Goal: Entertainment & Leisure: Browse casually

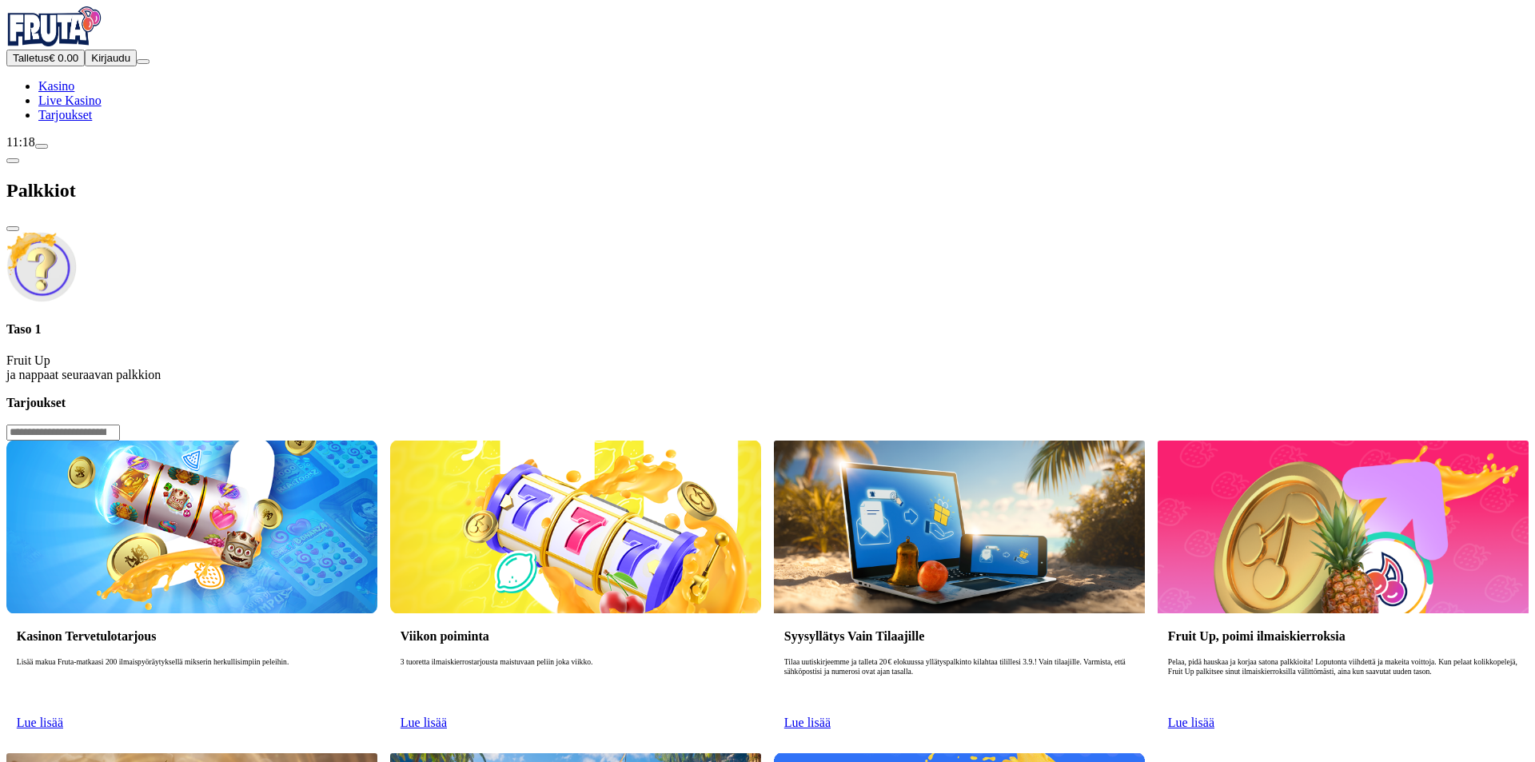
click at [84, 122] on div "Talletus € 0.00 Kirjaudu Kasino Live Kasino Tarjoukset" at bounding box center [767, 86] width 1523 height 73
click at [93, 64] on span "Kirjaudu" at bounding box center [110, 58] width 39 height 12
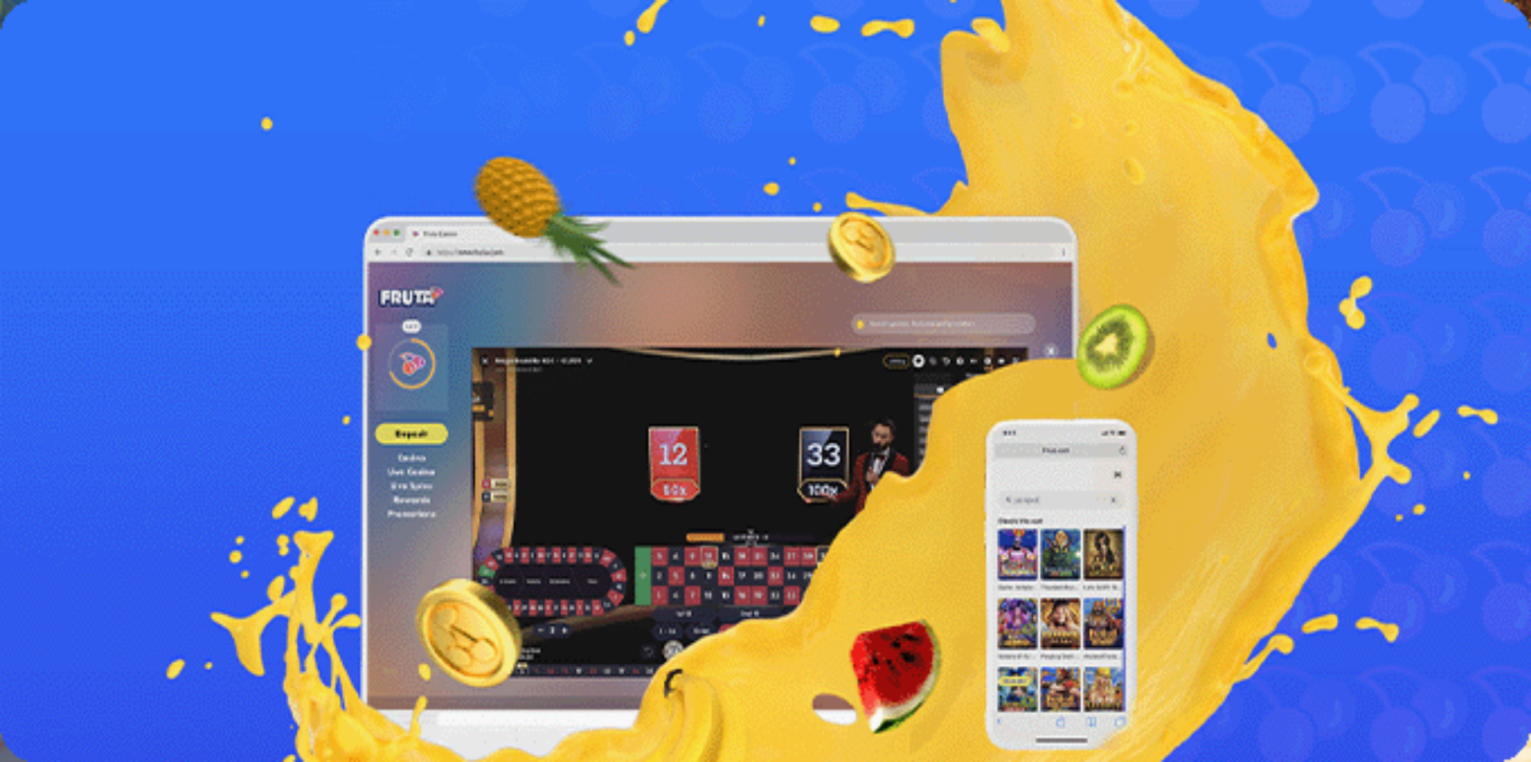
click at [82, 249] on span "Palkkiot" at bounding box center [64, 243] width 38 height 12
click at [53, 447] on link "Lue lisää" at bounding box center [29, 454] width 46 height 14
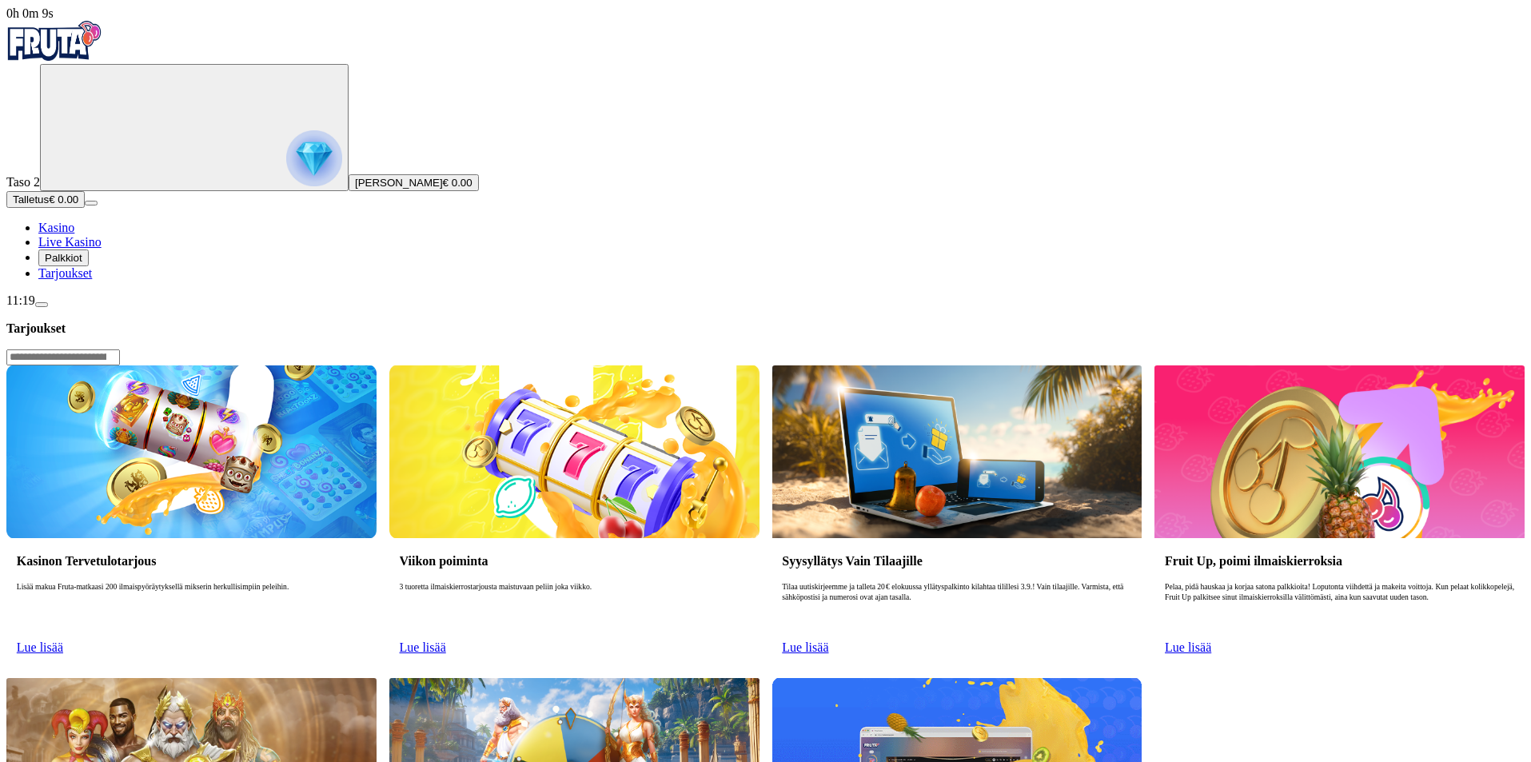
click at [80, 264] on span "Palkkiot" at bounding box center [64, 258] width 38 height 12
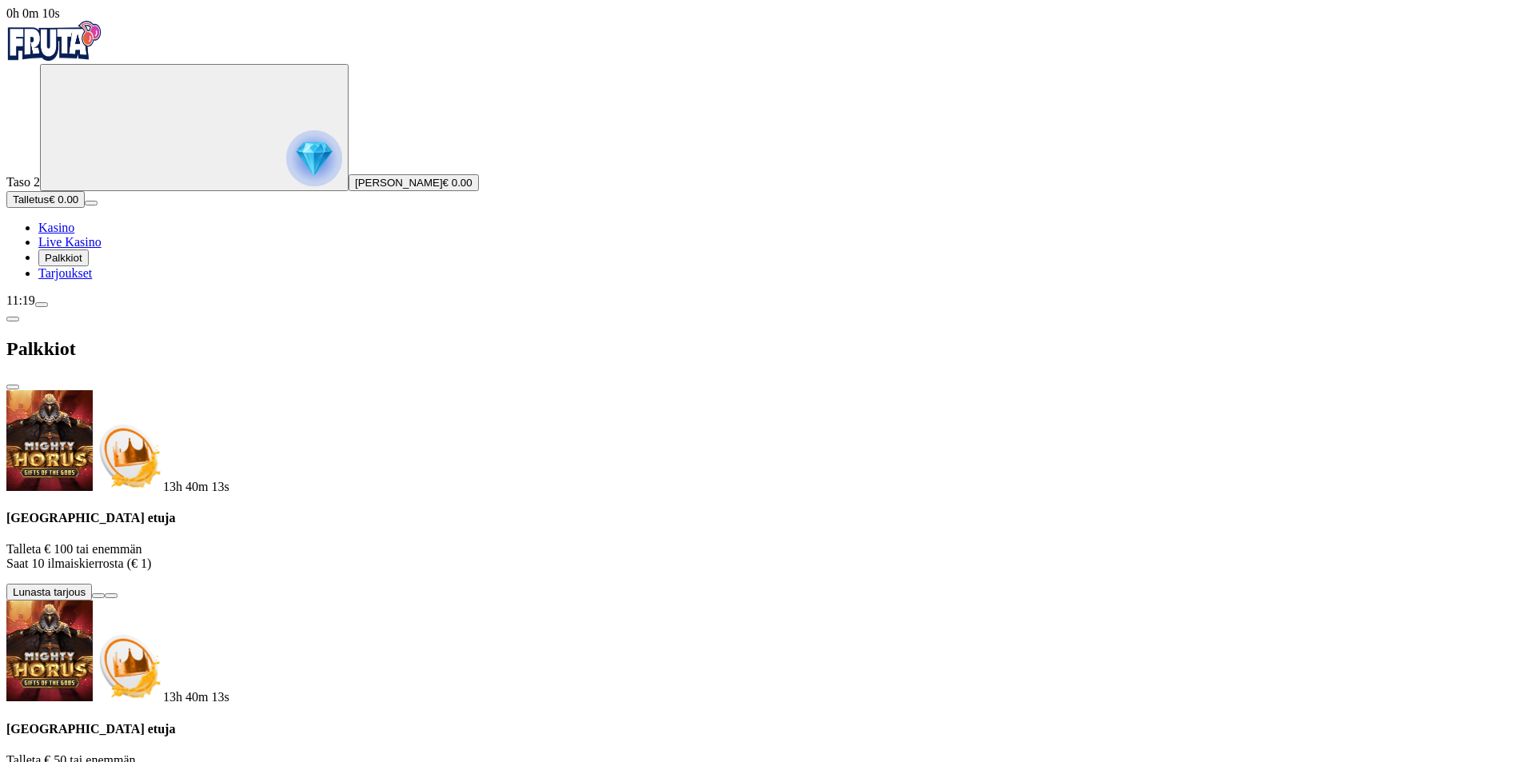
click at [82, 264] on span "Palkkiot" at bounding box center [64, 258] width 38 height 12
click at [42, 305] on span "menu icon" at bounding box center [42, 305] width 0 height 0
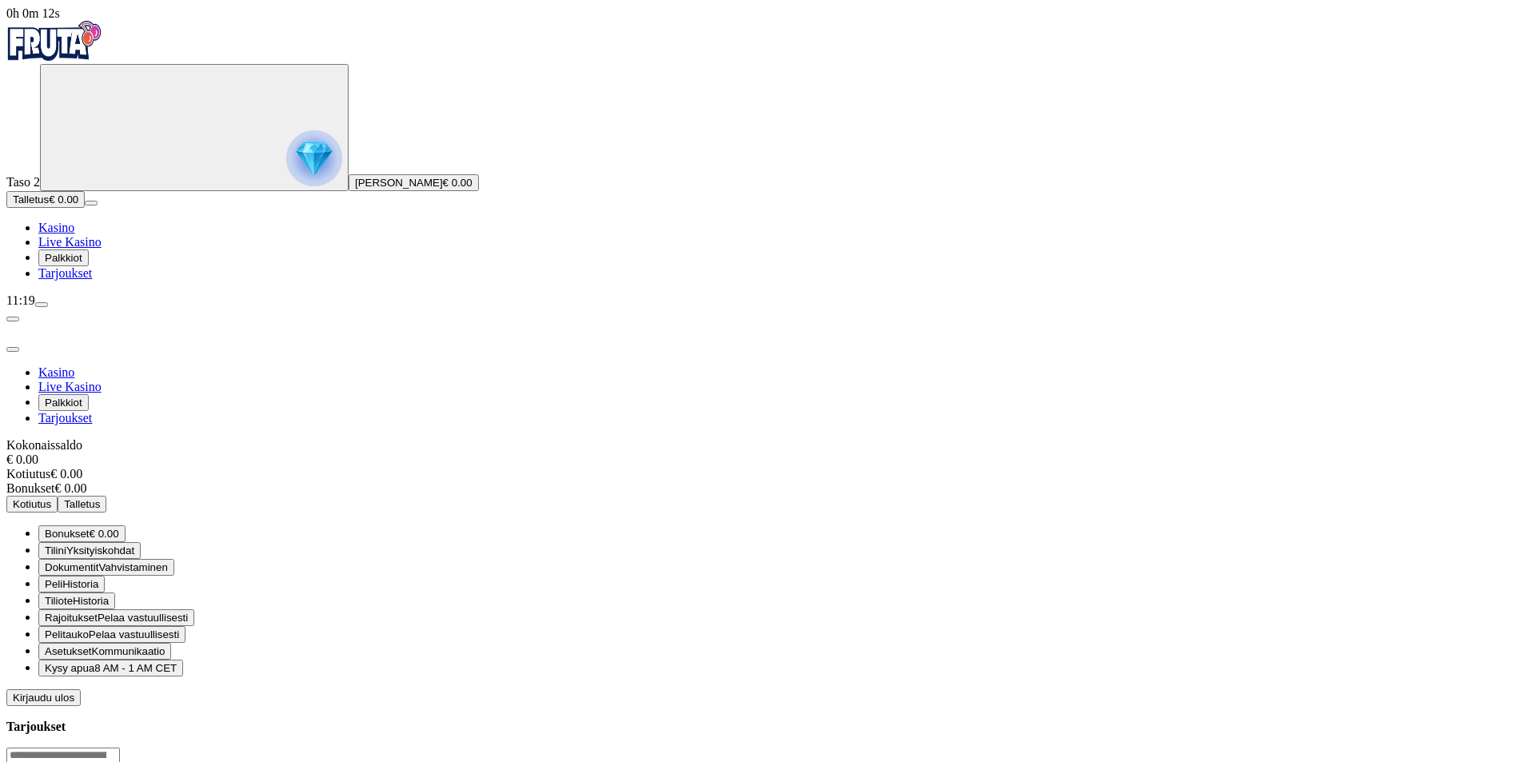
click at [90, 528] on span "Bonukset" at bounding box center [67, 534] width 45 height 12
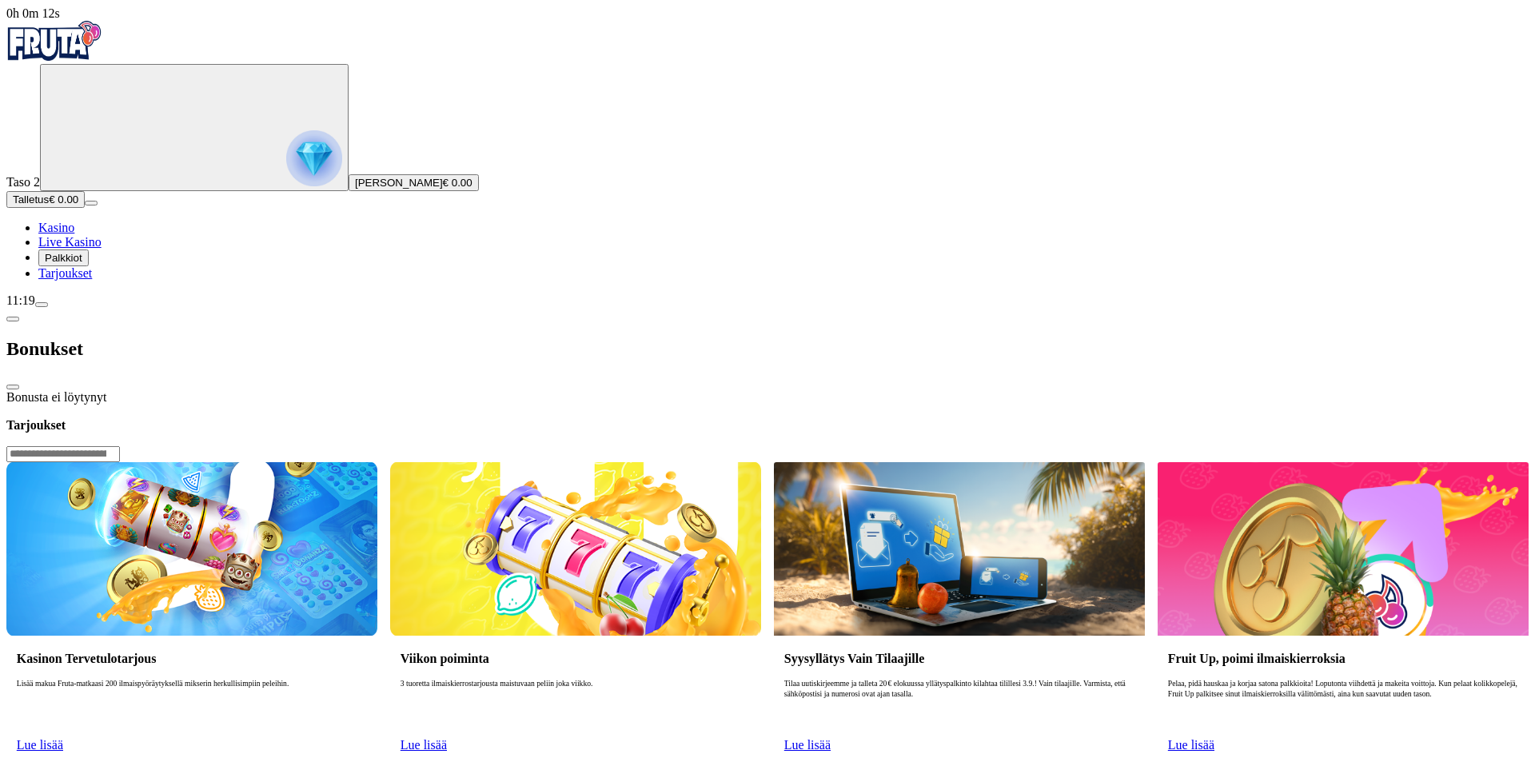
click at [353, 390] on div "Bonusta ei löytynyt" at bounding box center [767, 397] width 1523 height 14
click at [73, 45] on img "Primary" at bounding box center [54, 41] width 96 height 40
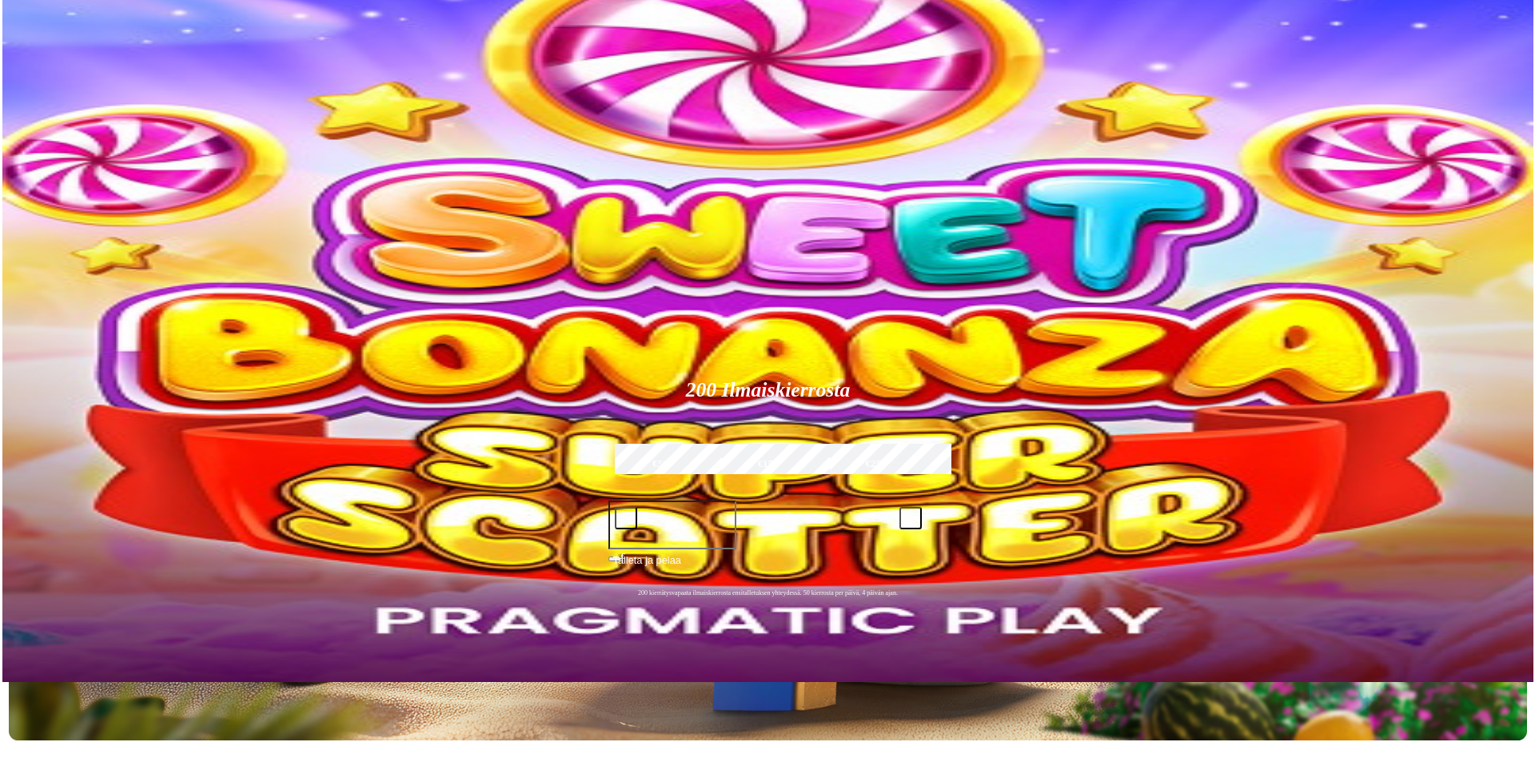
scroll to position [160, 0]
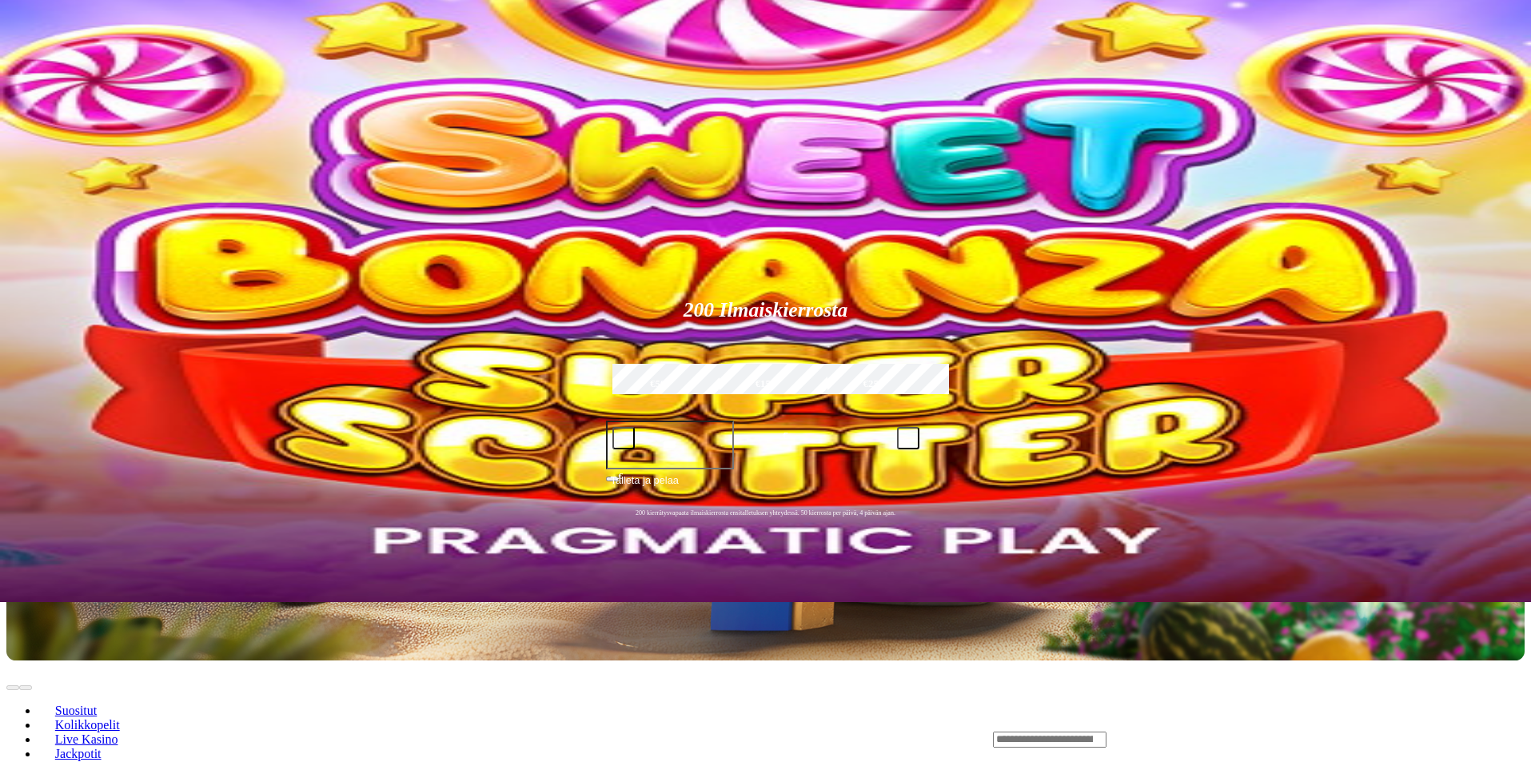
click at [42, 145] on span "menu icon" at bounding box center [42, 145] width 0 height 0
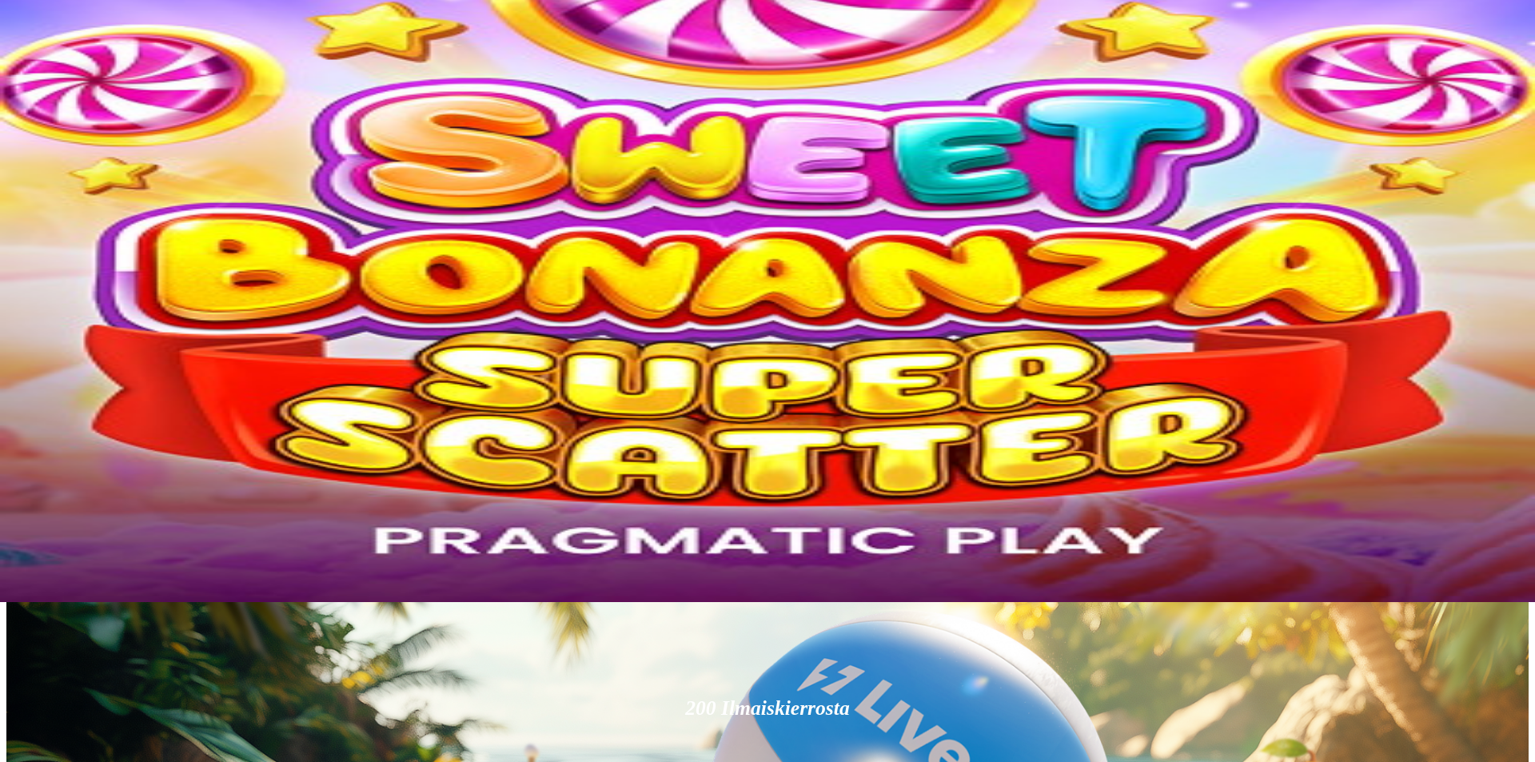
click at [177, 506] on span "8 AM - 1 AM CET" at bounding box center [135, 508] width 82 height 12
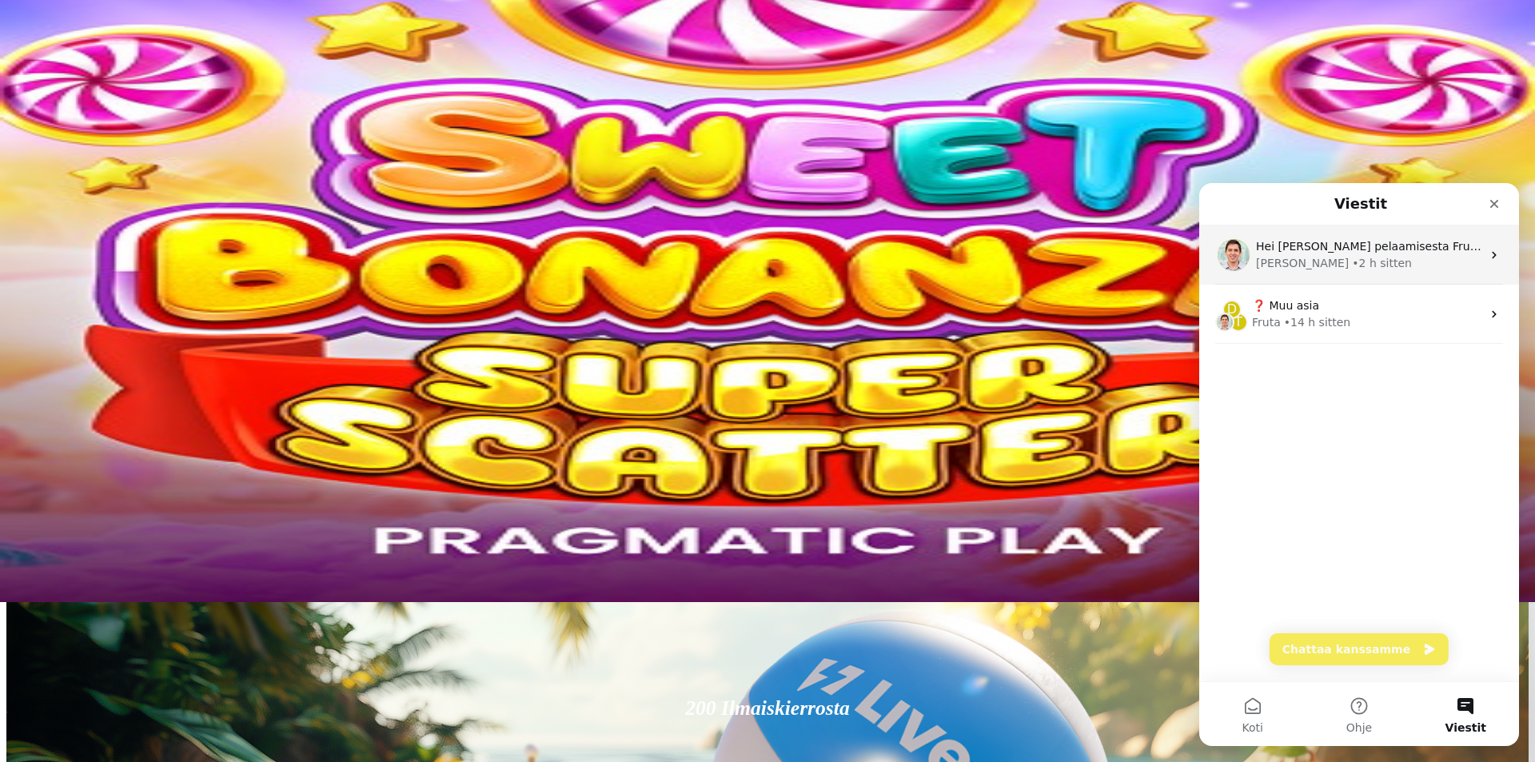
click at [1287, 262] on div "Adam • 2 h sitten" at bounding box center [1369, 263] width 226 height 17
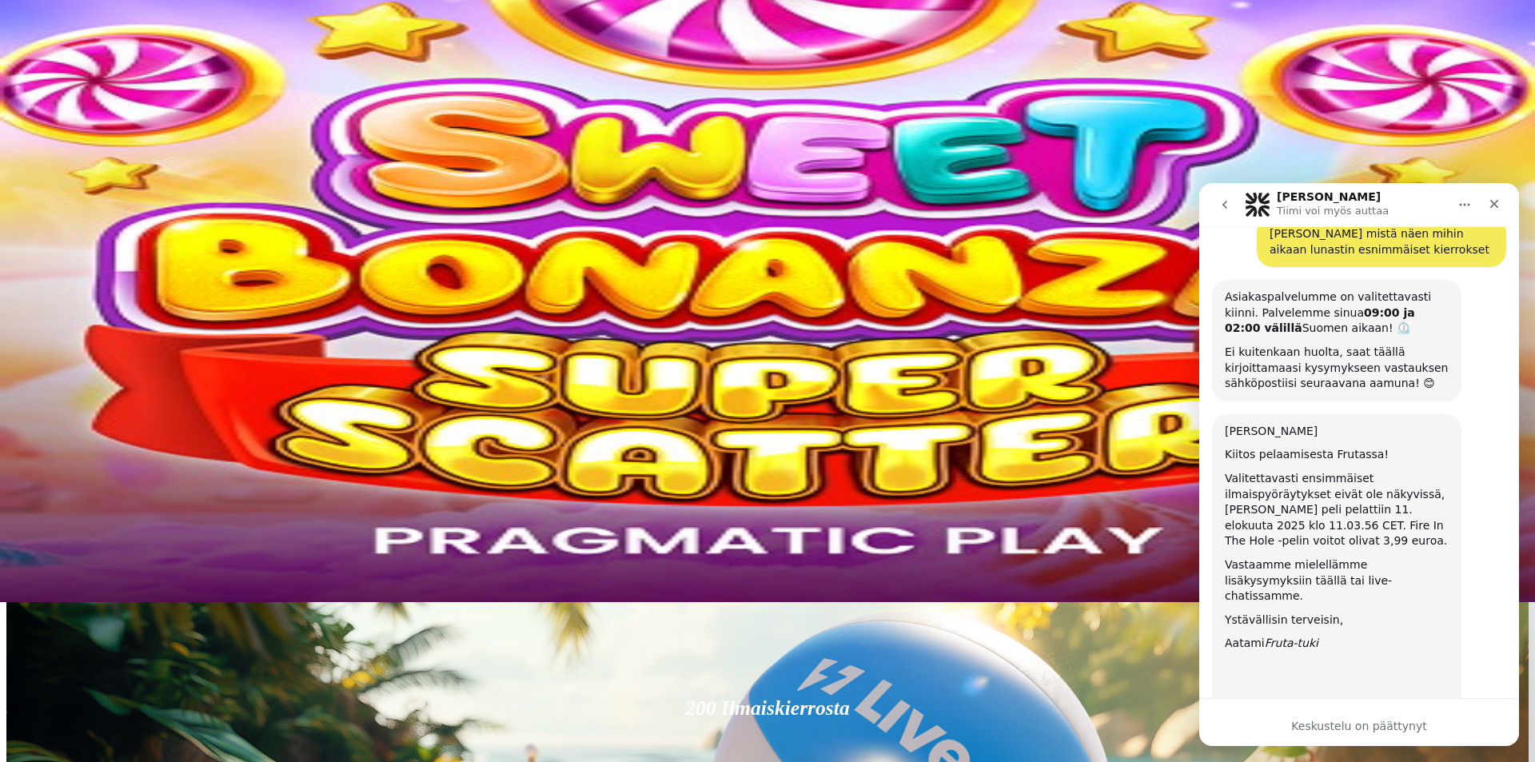
scroll to position [690, 0]
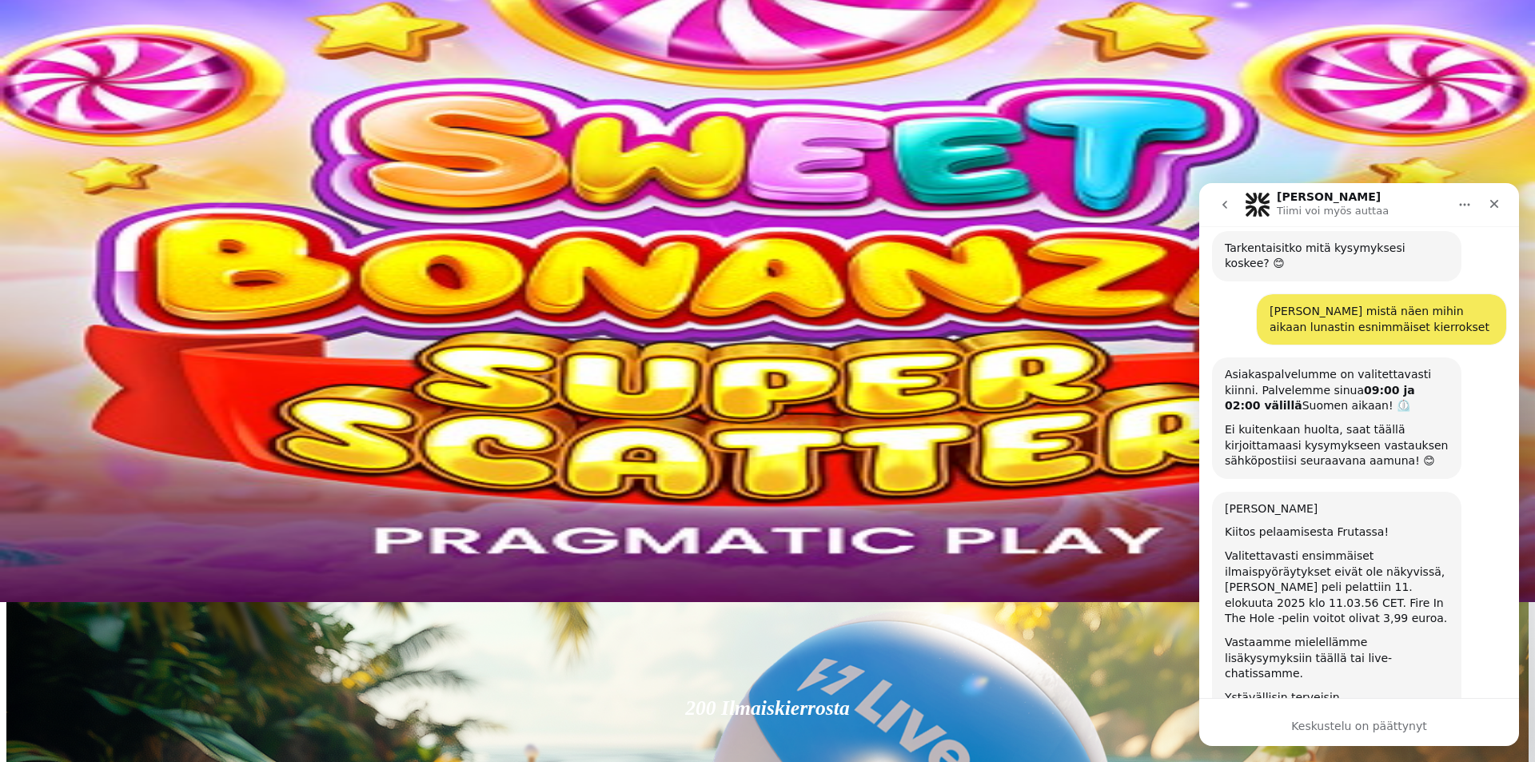
click at [1213, 201] on button "go back" at bounding box center [1225, 205] width 30 height 30
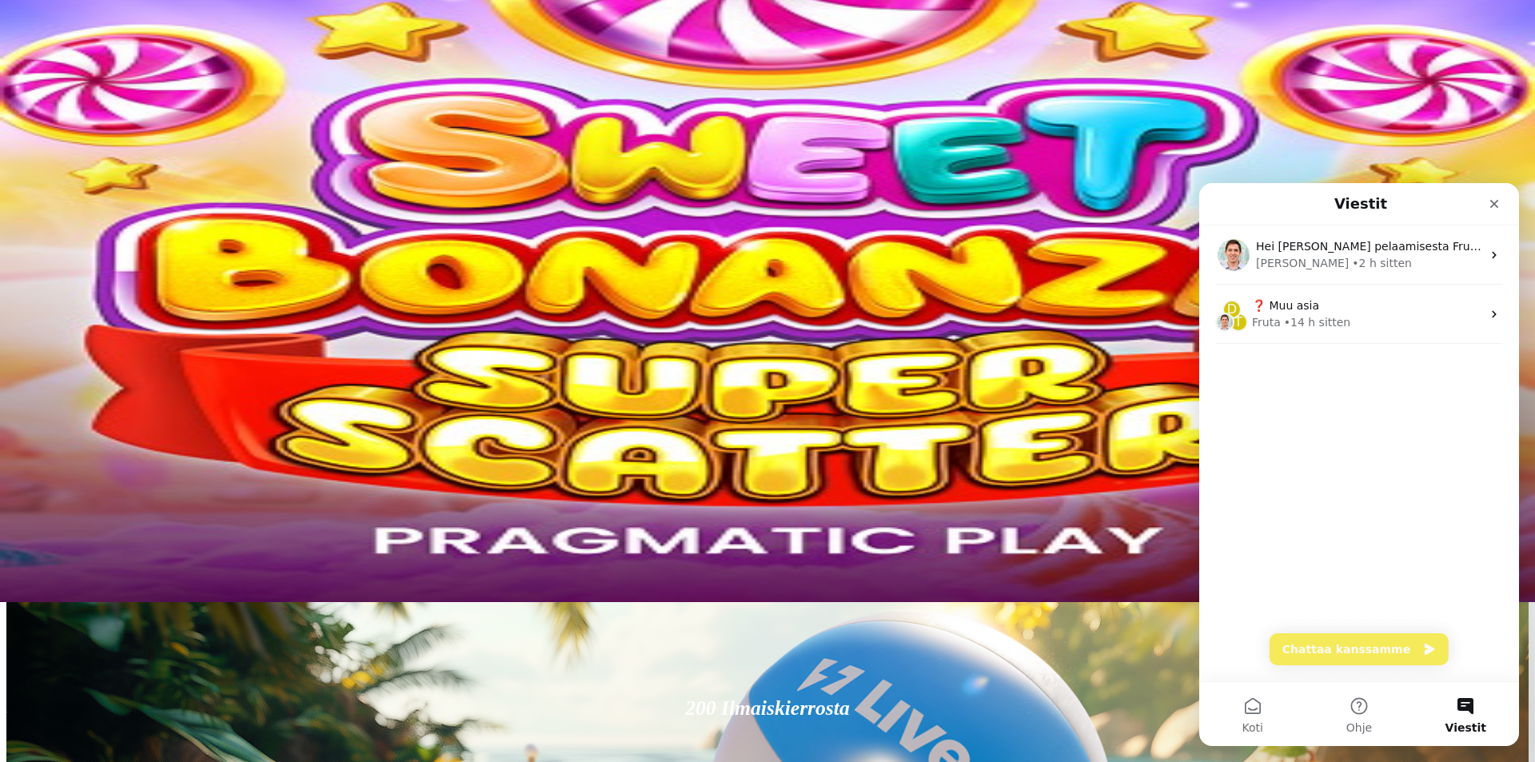
scroll to position [0, 0]
click at [1319, 328] on div "• 14 h sitten" at bounding box center [1317, 322] width 67 height 17
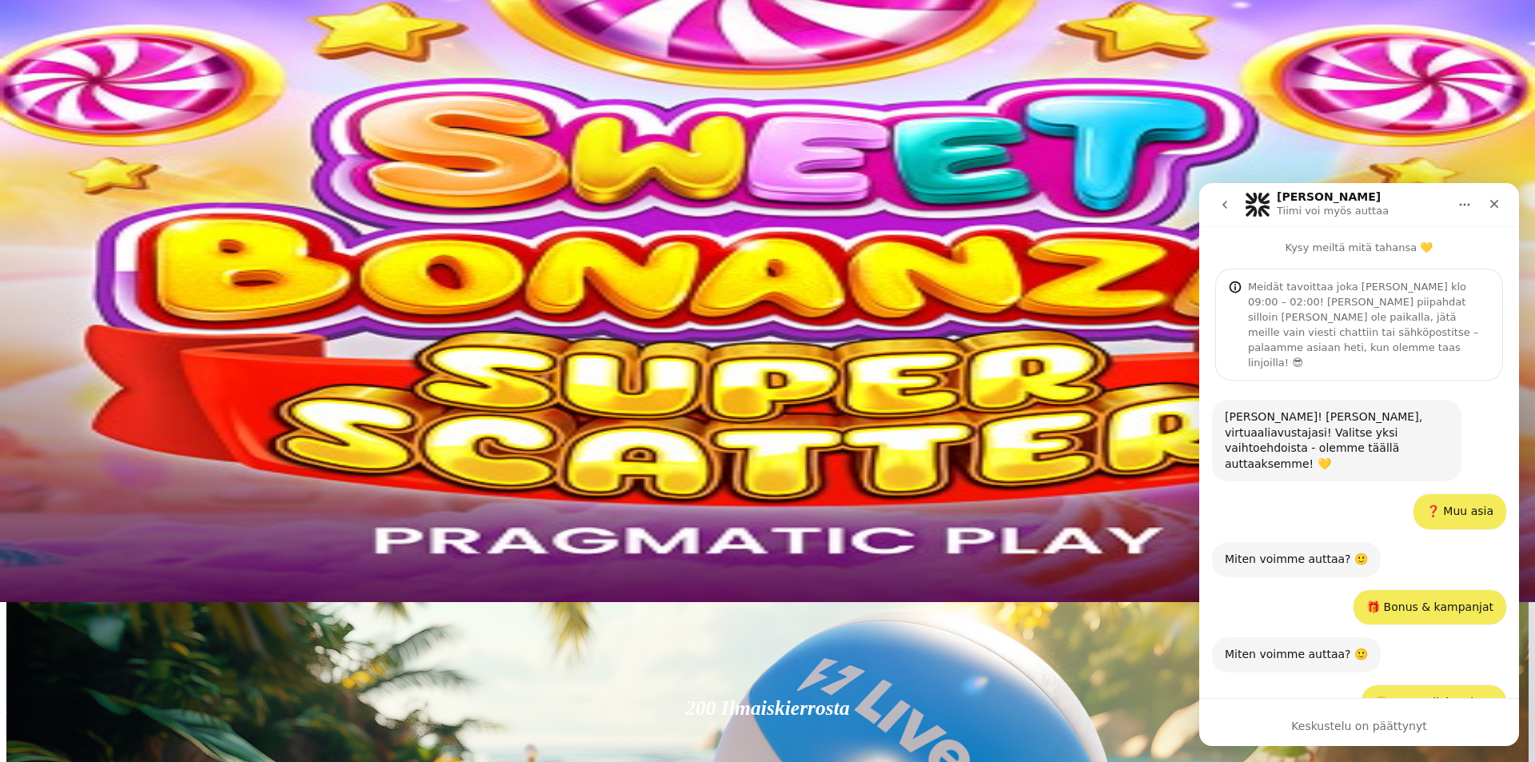
scroll to position [293, 0]
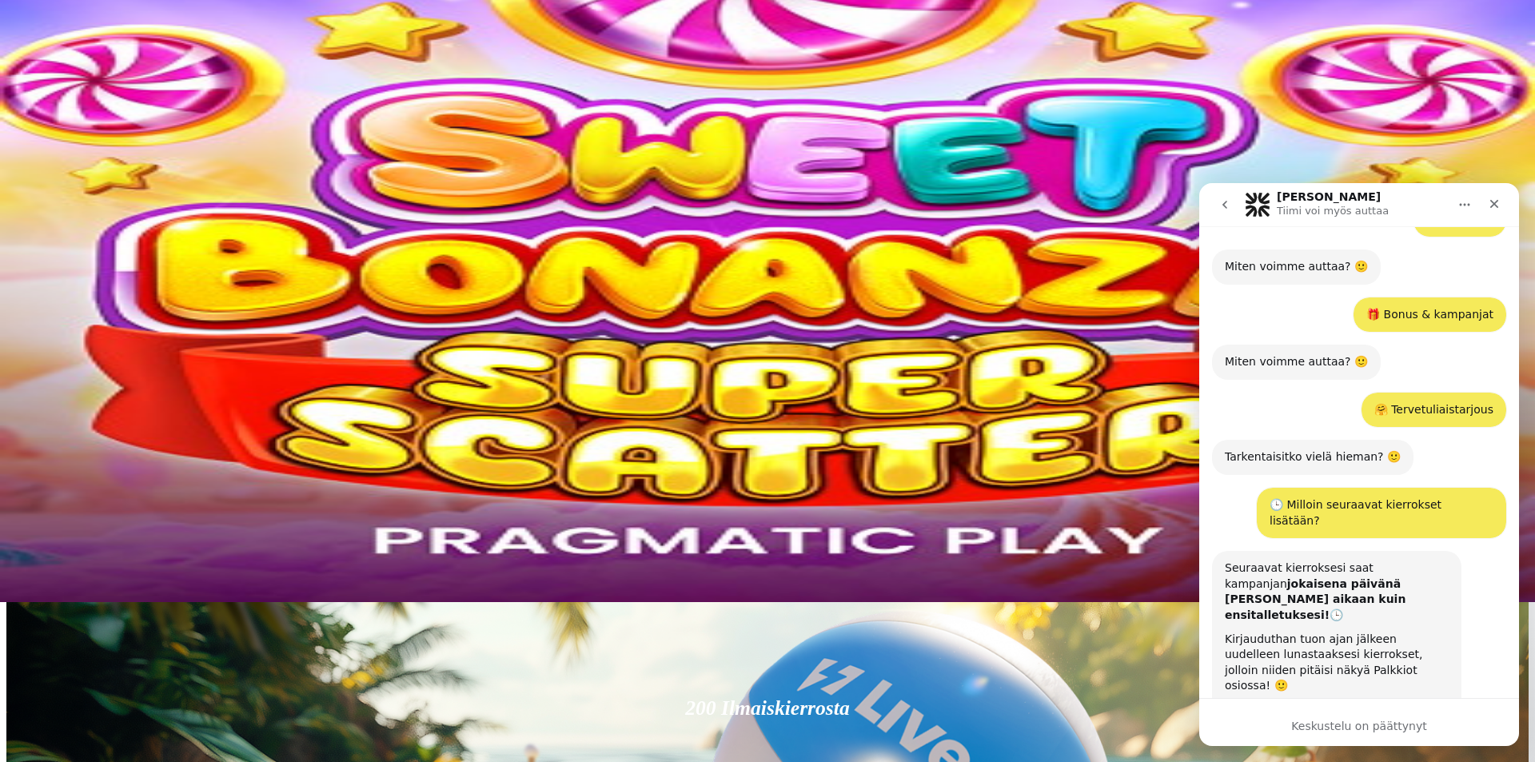
click at [1231, 206] on button "go back" at bounding box center [1225, 205] width 30 height 30
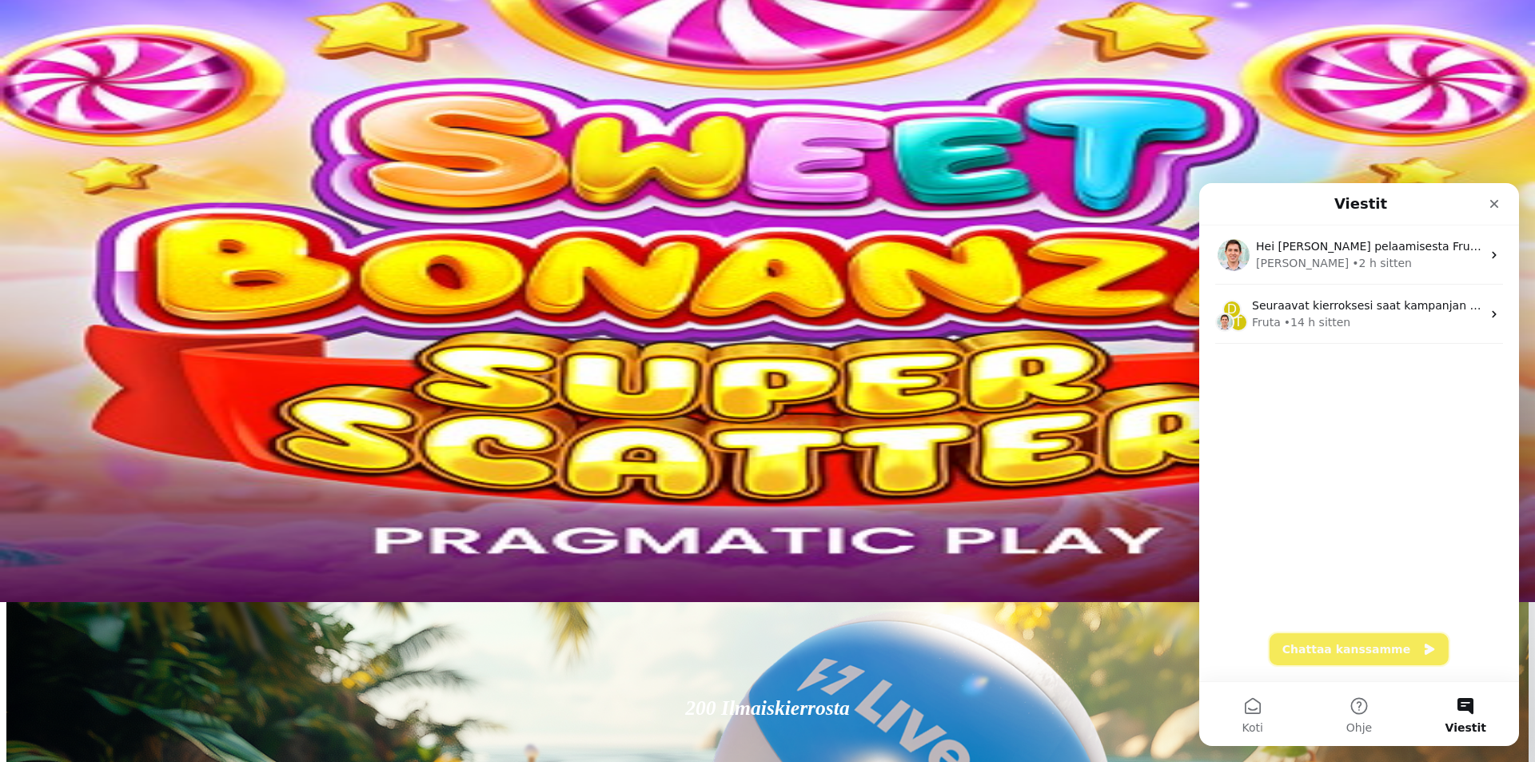
click at [1347, 641] on button "Chattaa kanssamme" at bounding box center [1359, 649] width 179 height 32
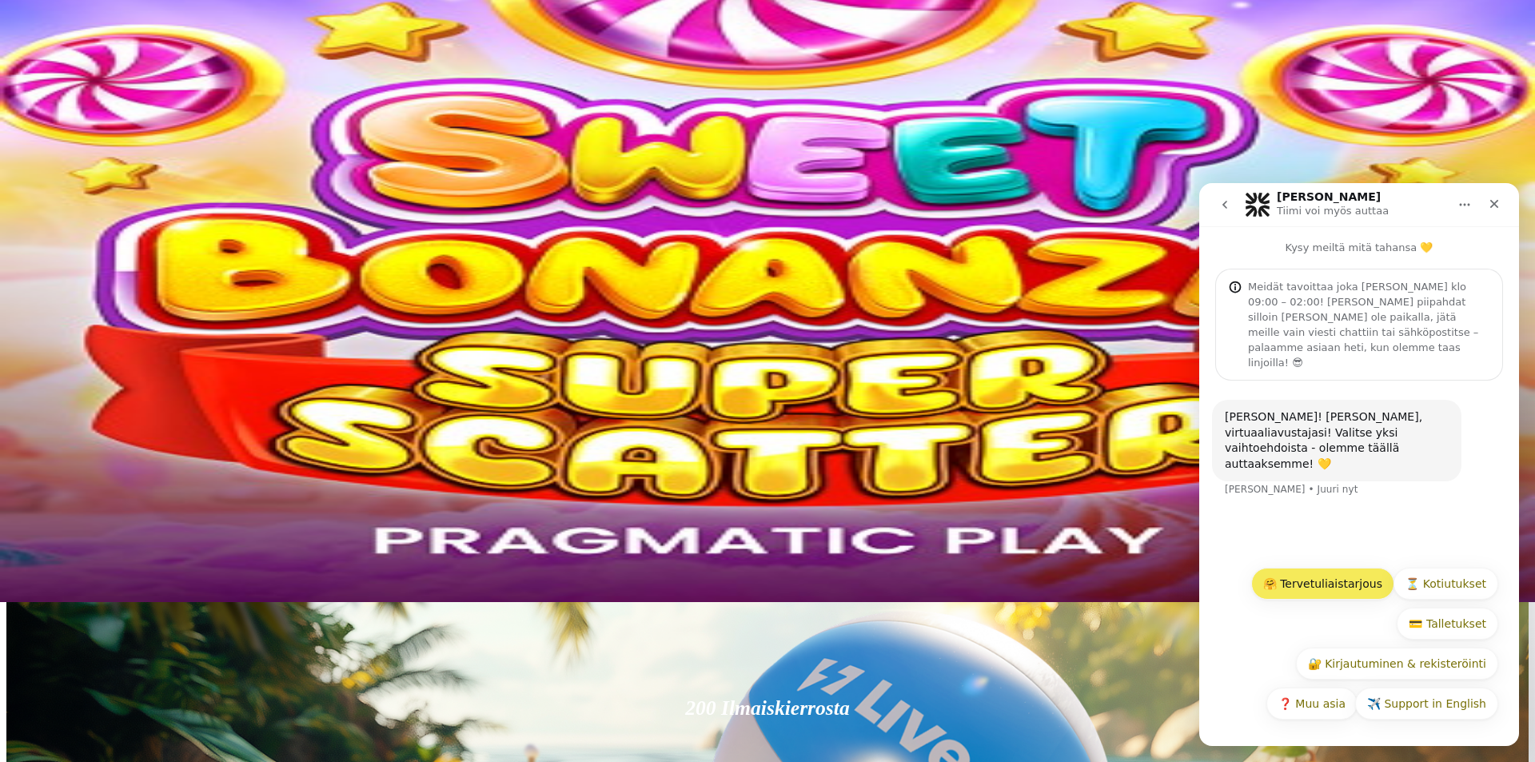
click at [1315, 597] on button "🤗 Tervetuliaistarjous" at bounding box center [1322, 584] width 143 height 32
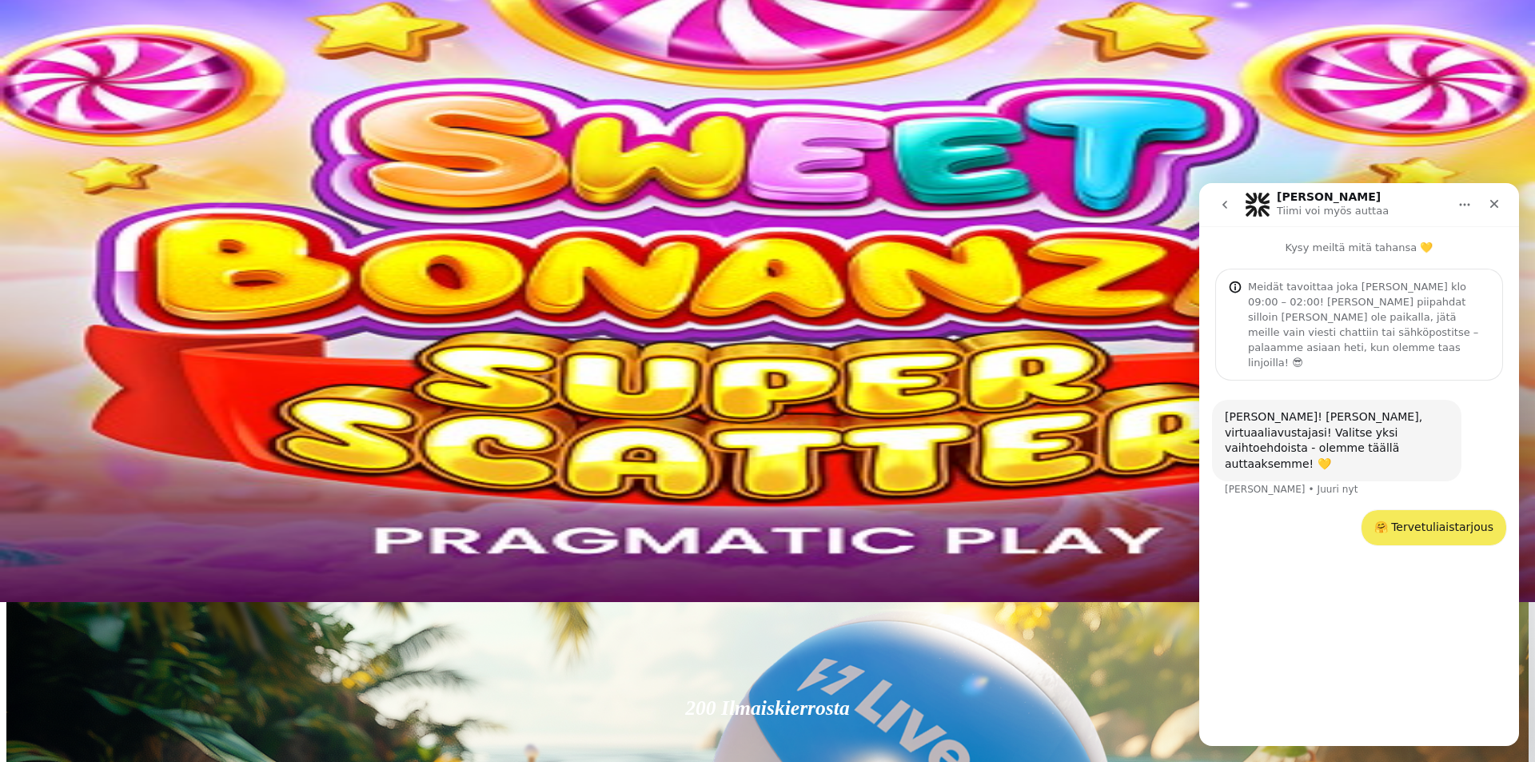
click at [61, 106] on button "Palkkiot" at bounding box center [63, 98] width 50 height 17
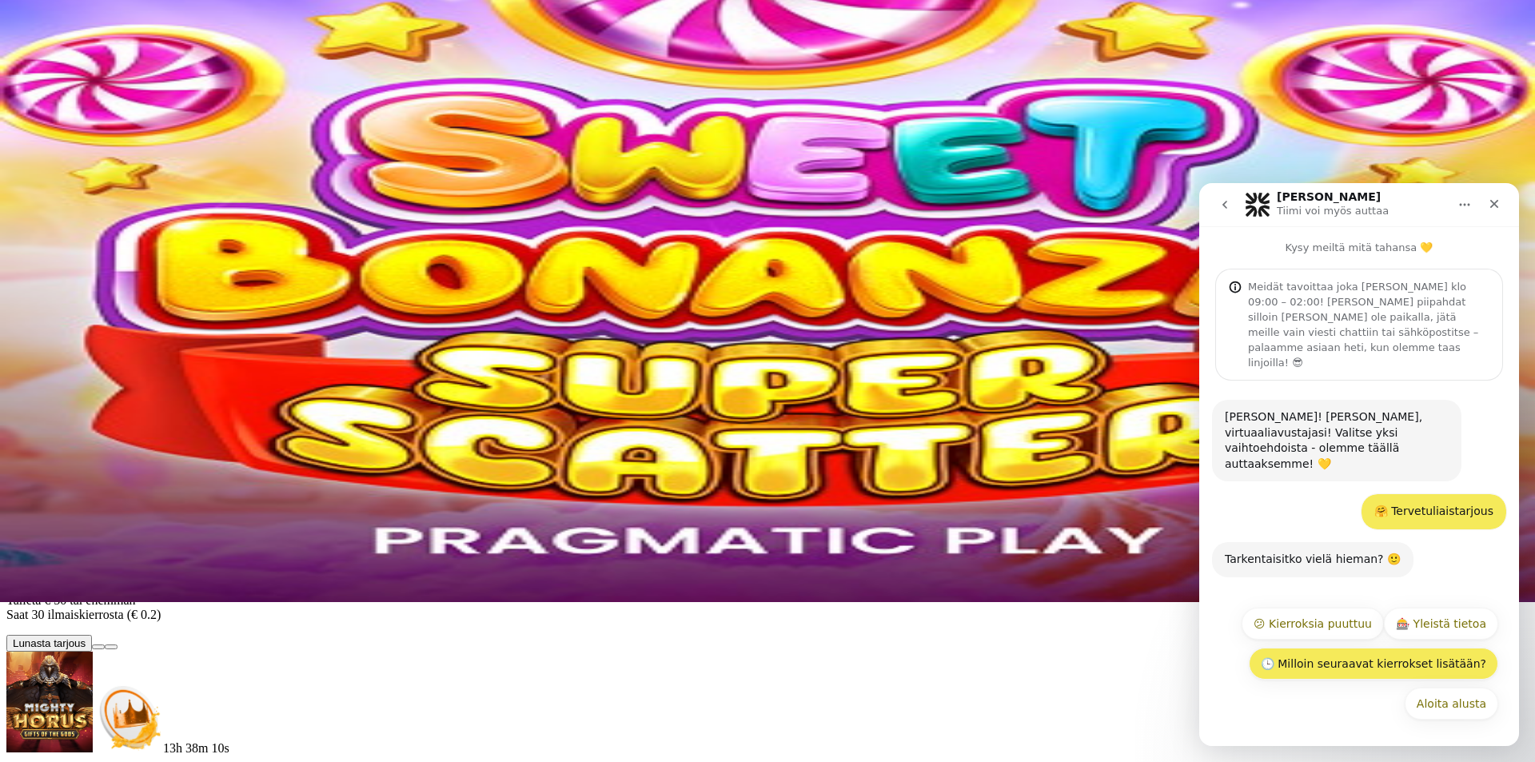
click at [1360, 658] on button "🕒 Milloin seuraavat kierrokset lisätään?" at bounding box center [1373, 664] width 249 height 32
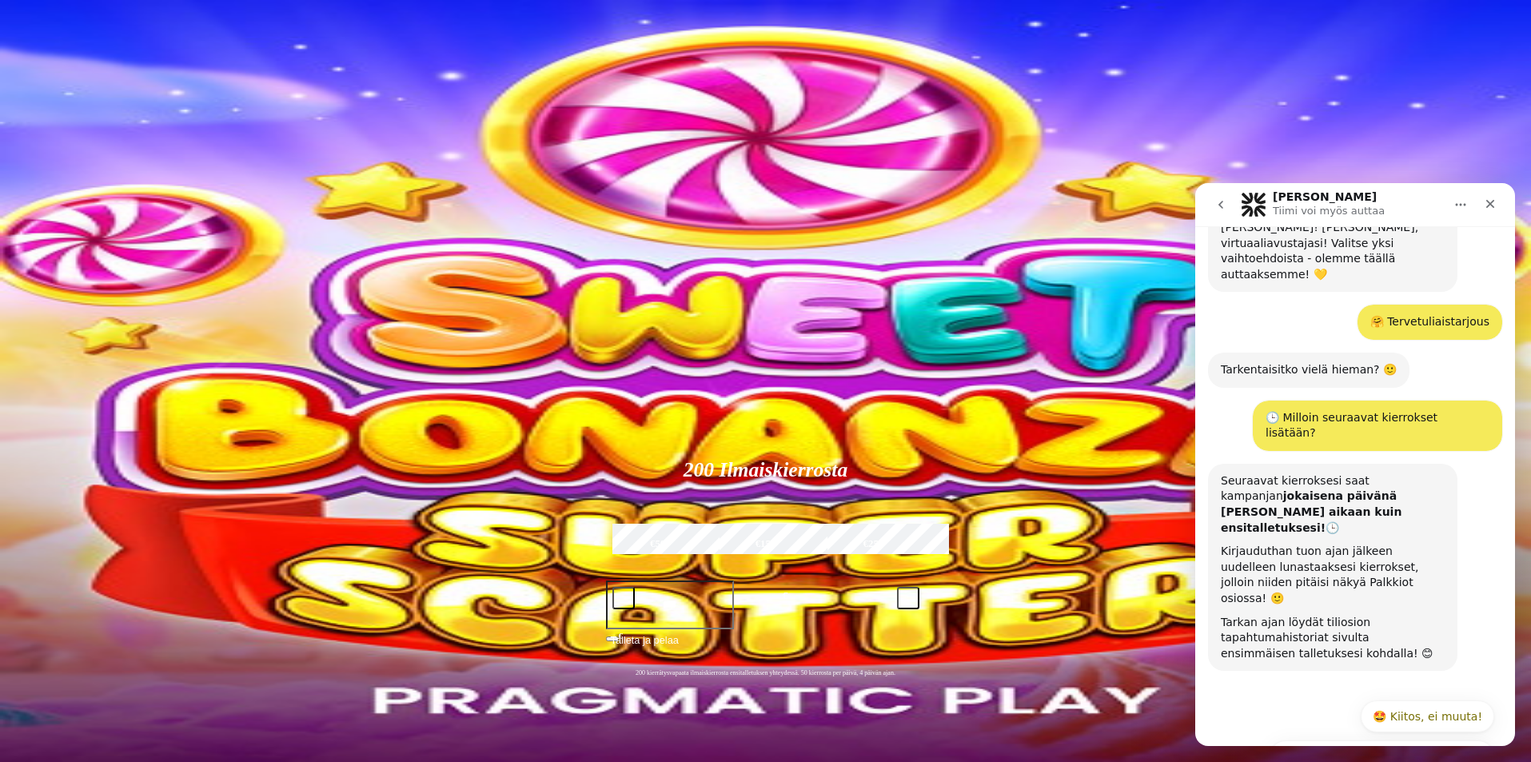
type input "*****"
drag, startPoint x: 1282, startPoint y: 605, endPoint x: 1237, endPoint y: 598, distance: 45.2
click at [1239, 684] on div "Rori • Juuri nyt" at bounding box center [1287, 684] width 133 height 0
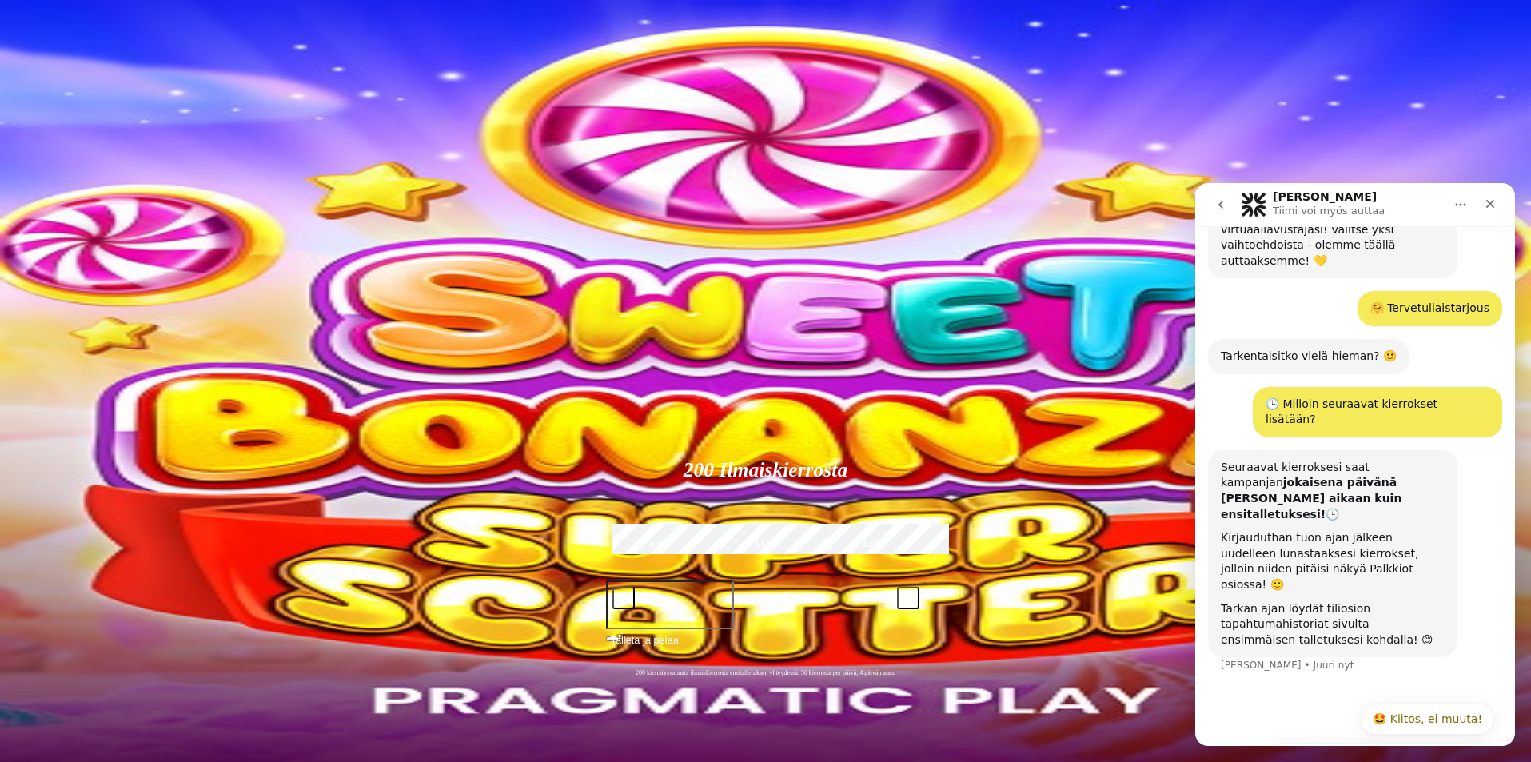
scroll to position [206, 0]
click at [82, 264] on span "Palkkiot" at bounding box center [64, 258] width 38 height 12
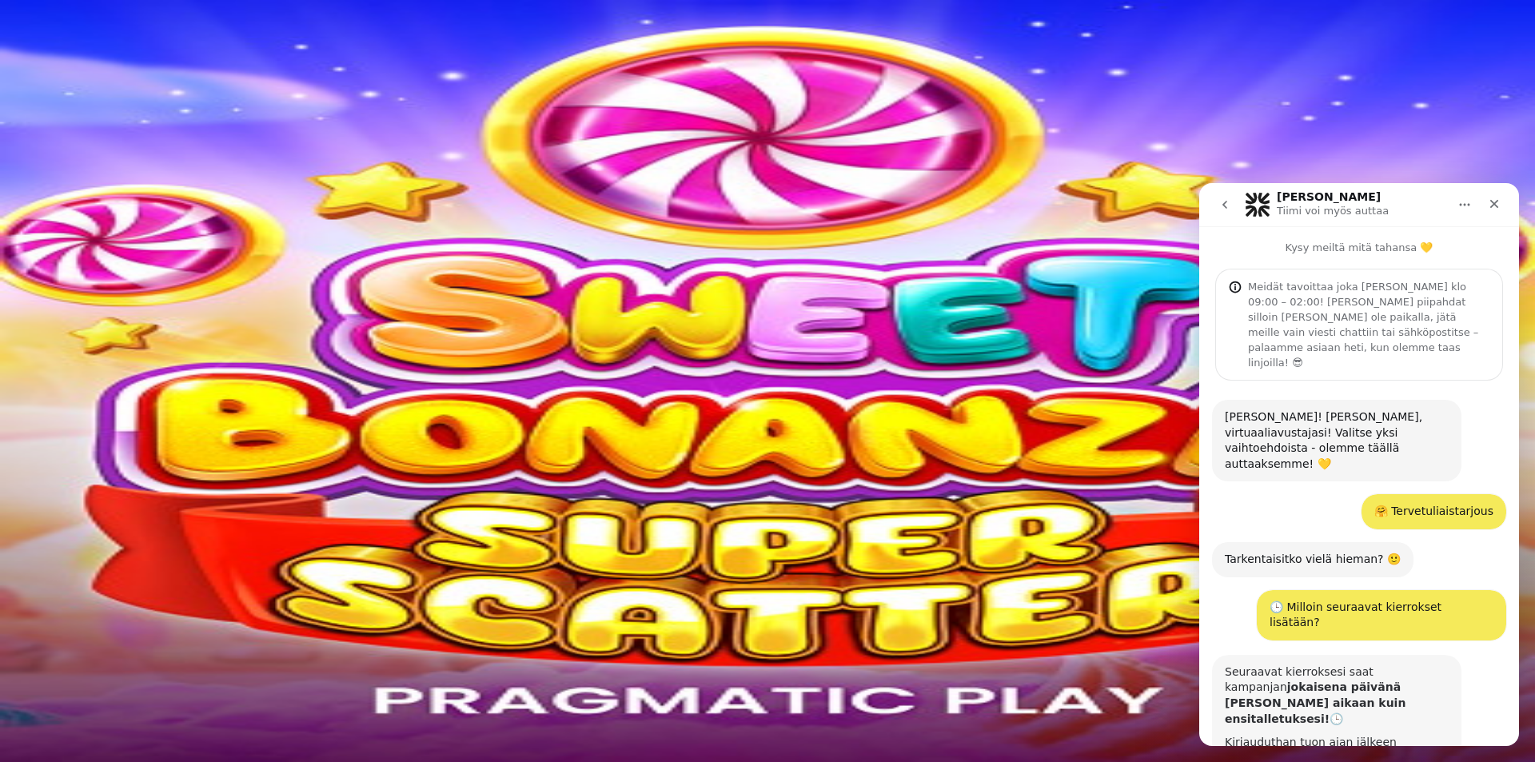
scroll to position [190, 0]
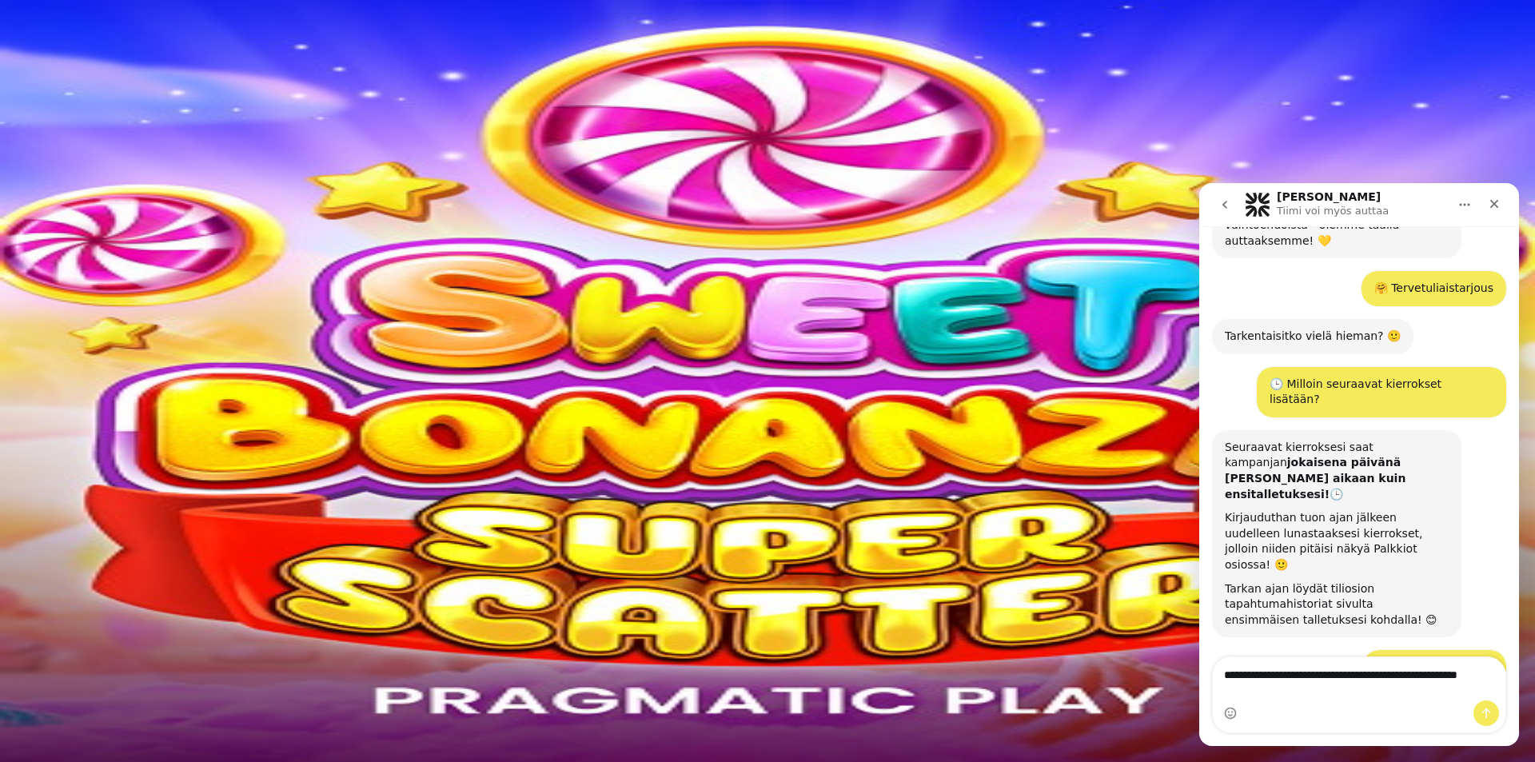
scroll to position [239, 0]
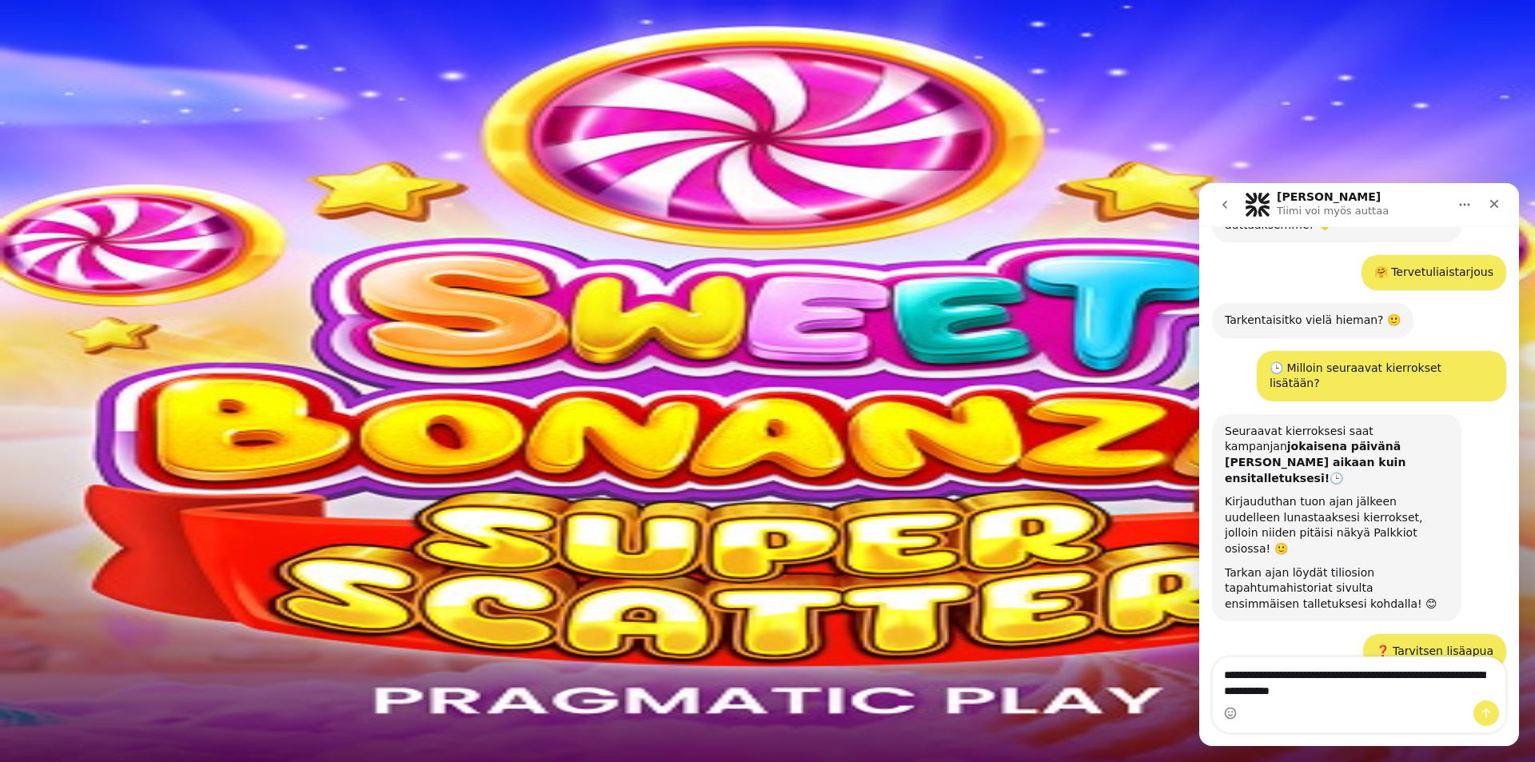
type textarea "**********"
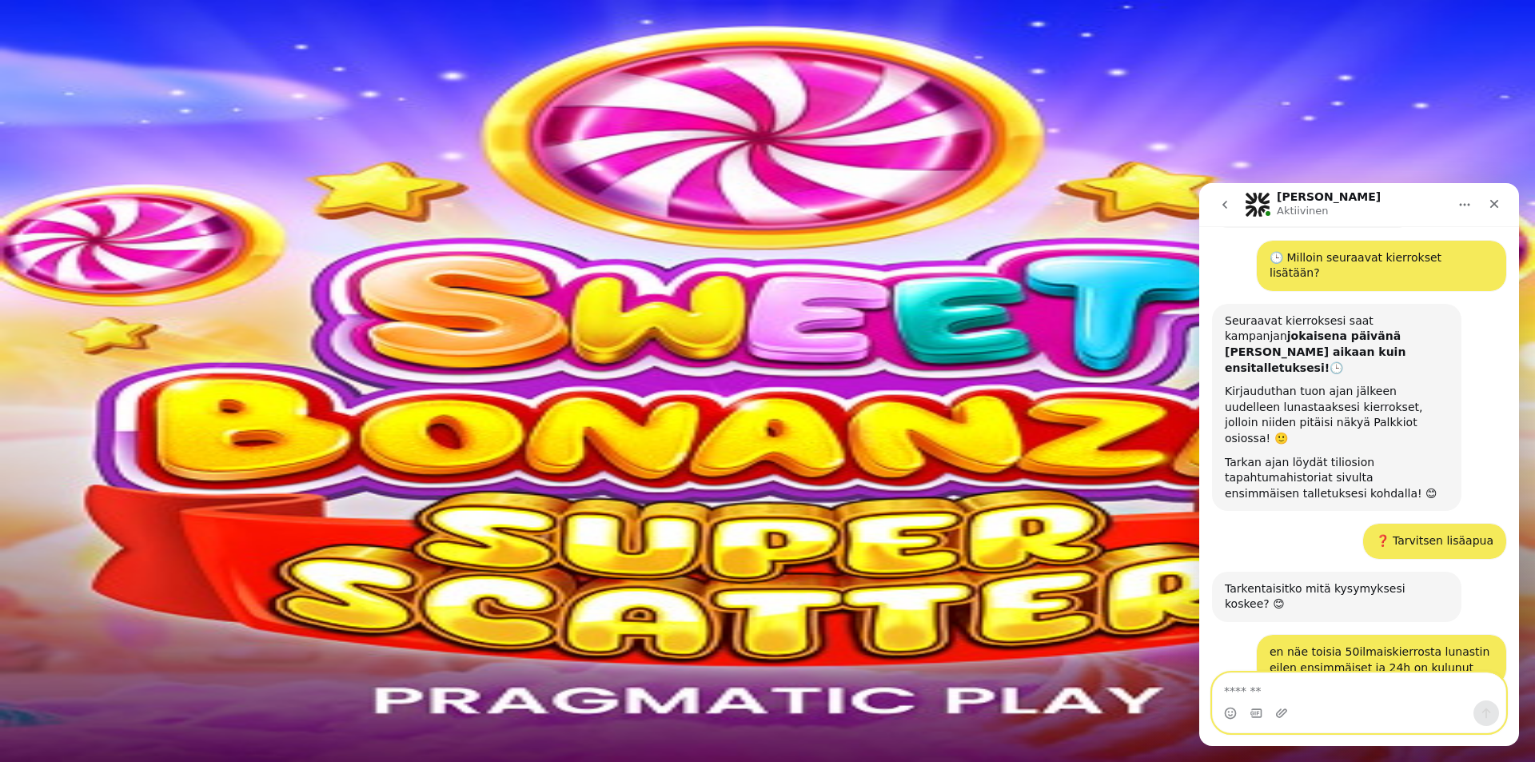
scroll to position [413, 0]
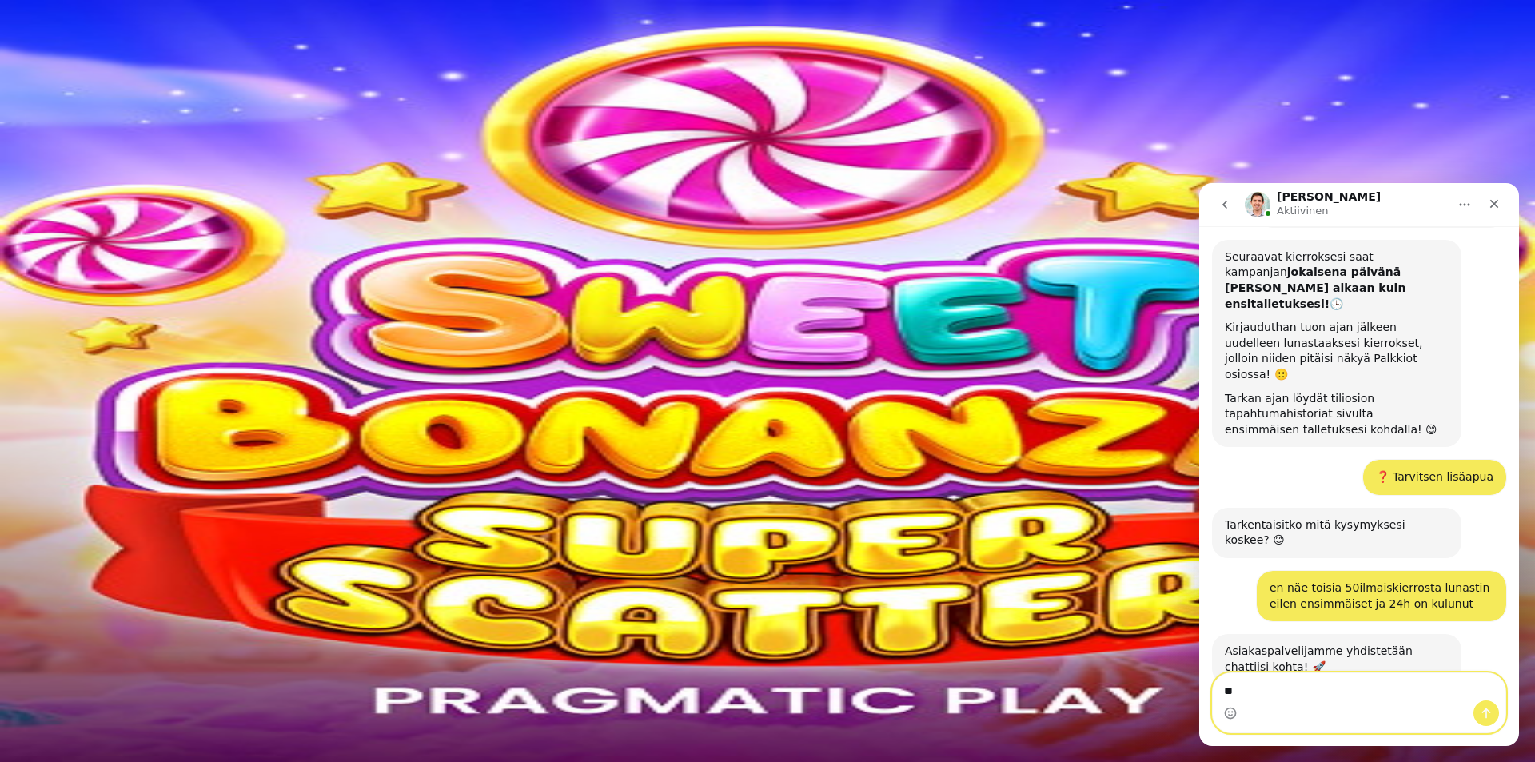
type textarea "***"
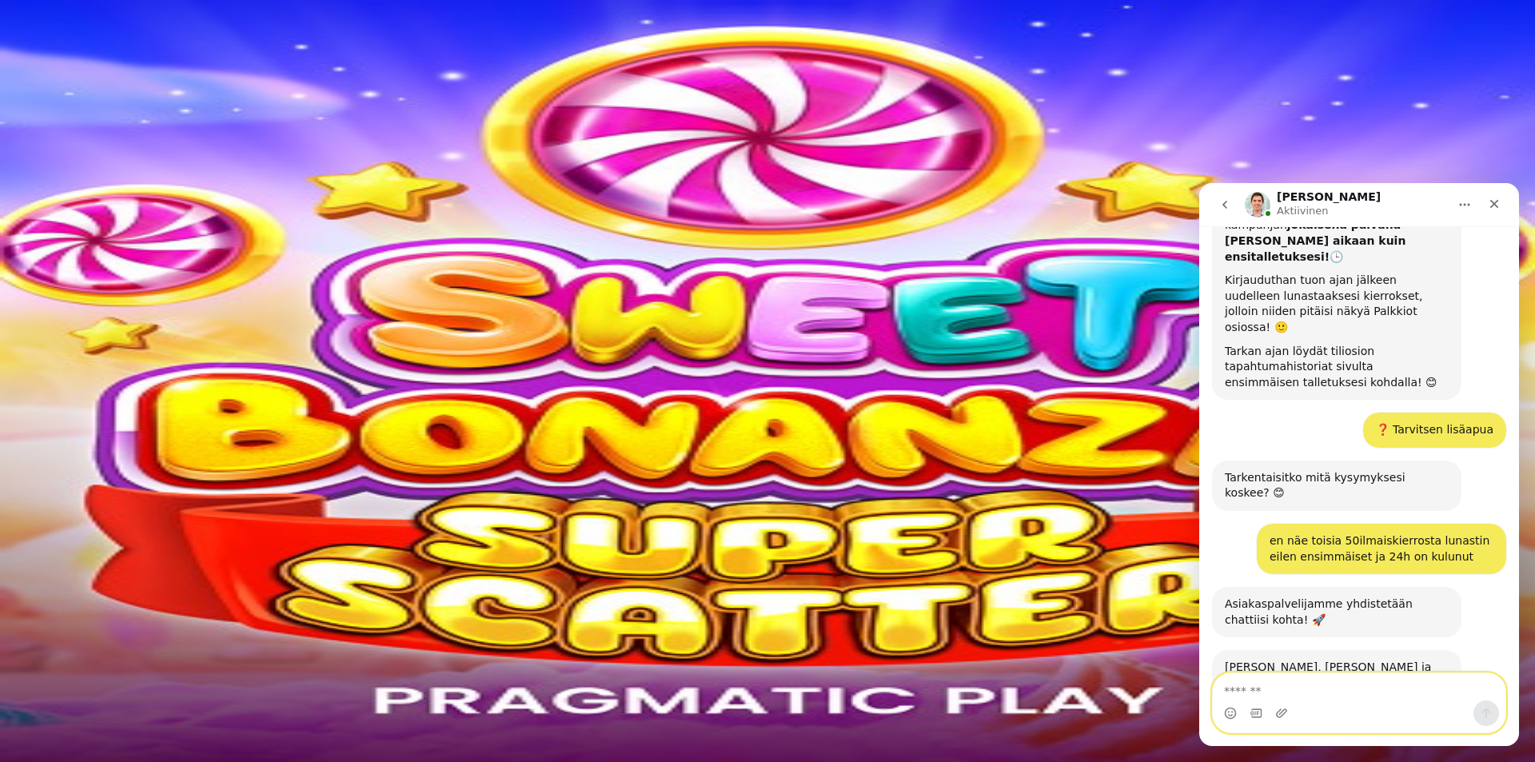
scroll to position [540, 0]
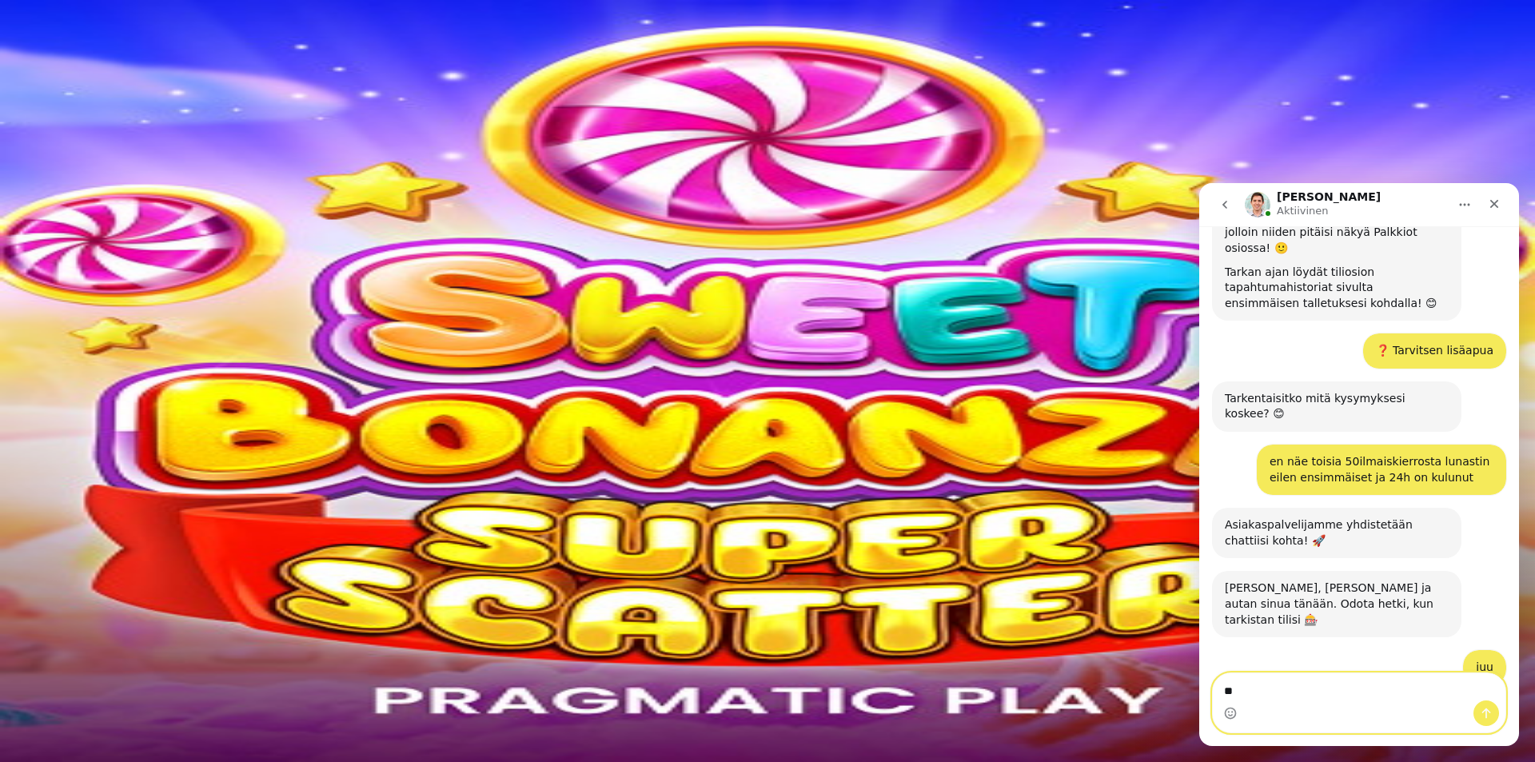
type textarea "*"
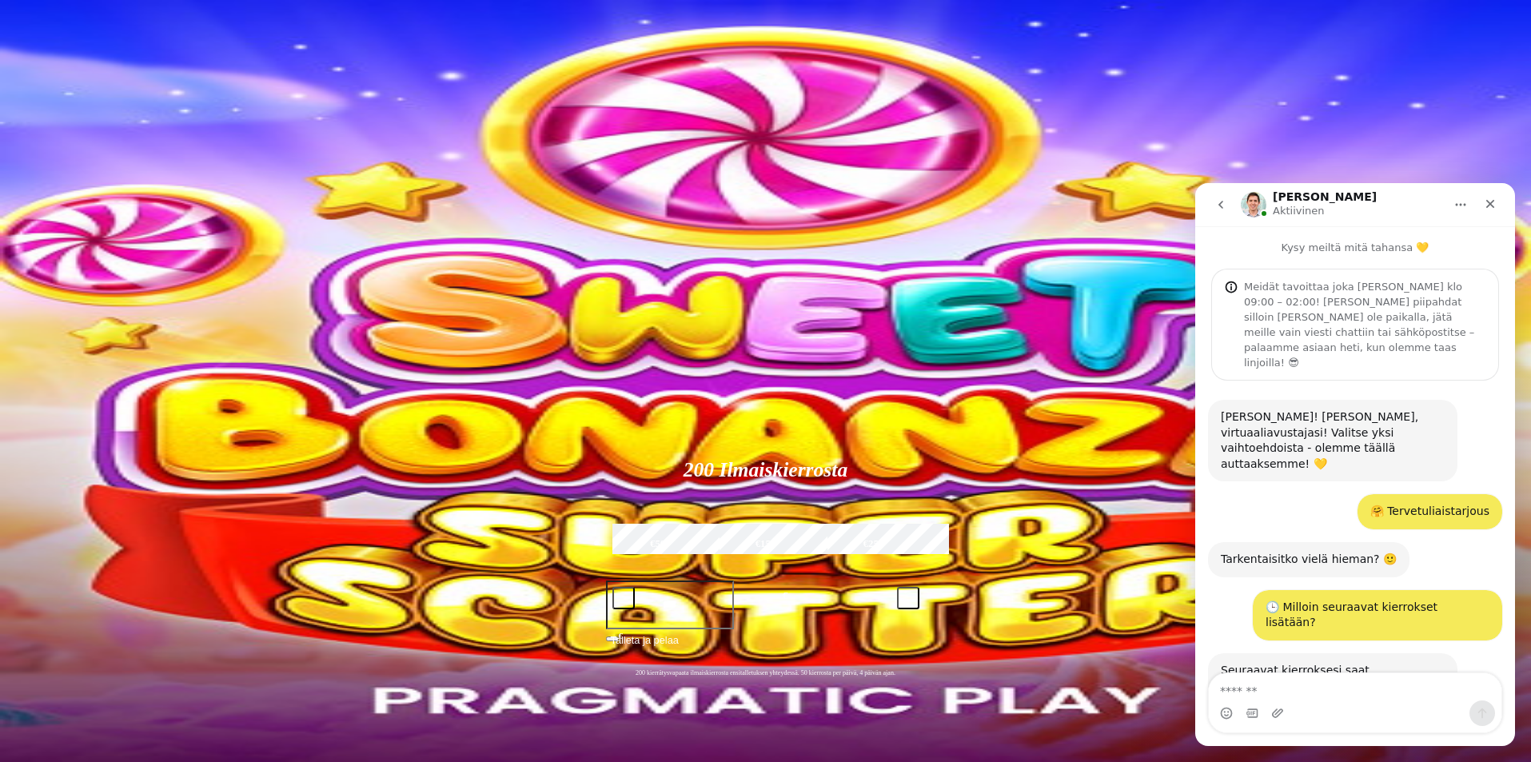
scroll to position [577, 0]
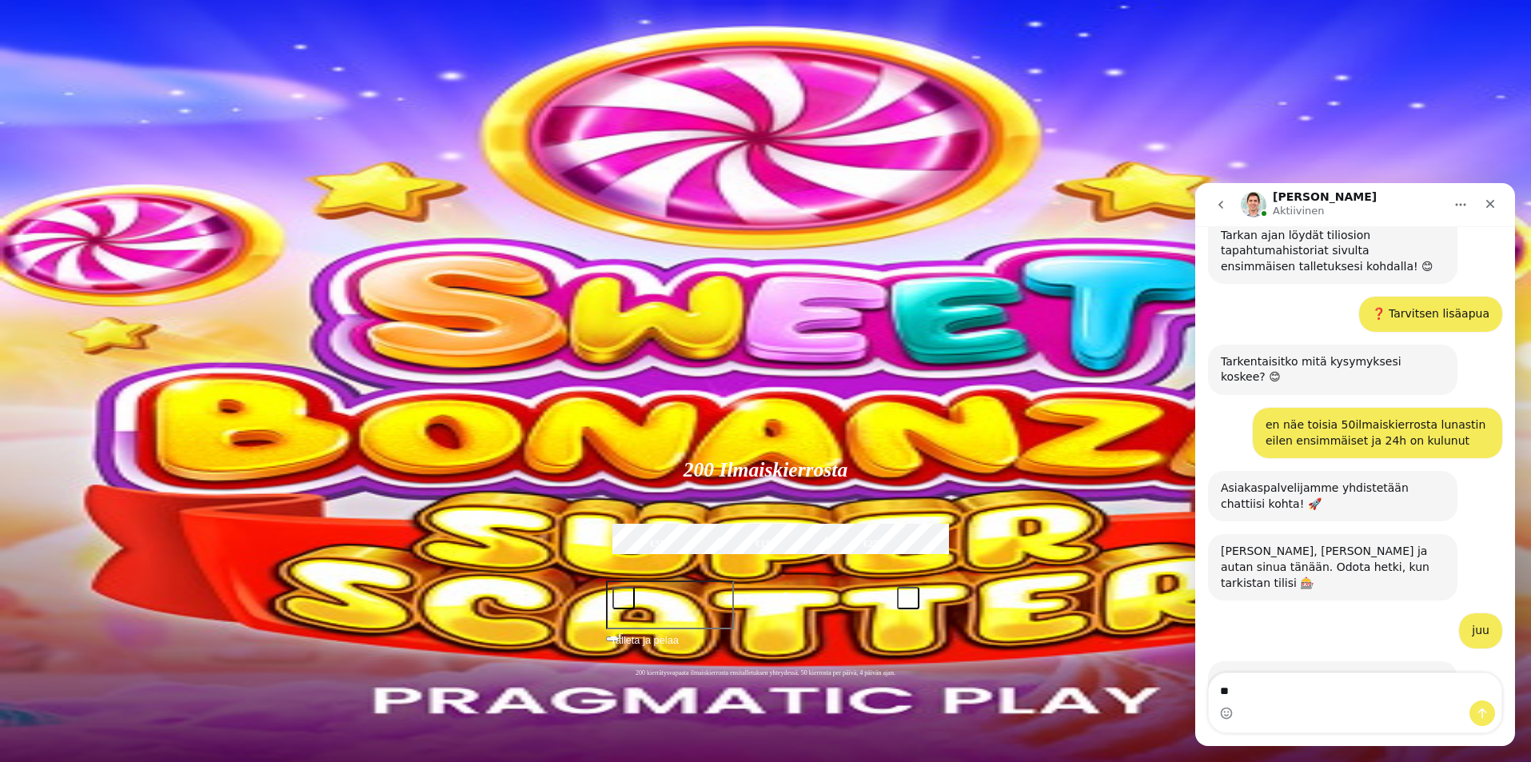
type textarea "*"
type textarea "**********"
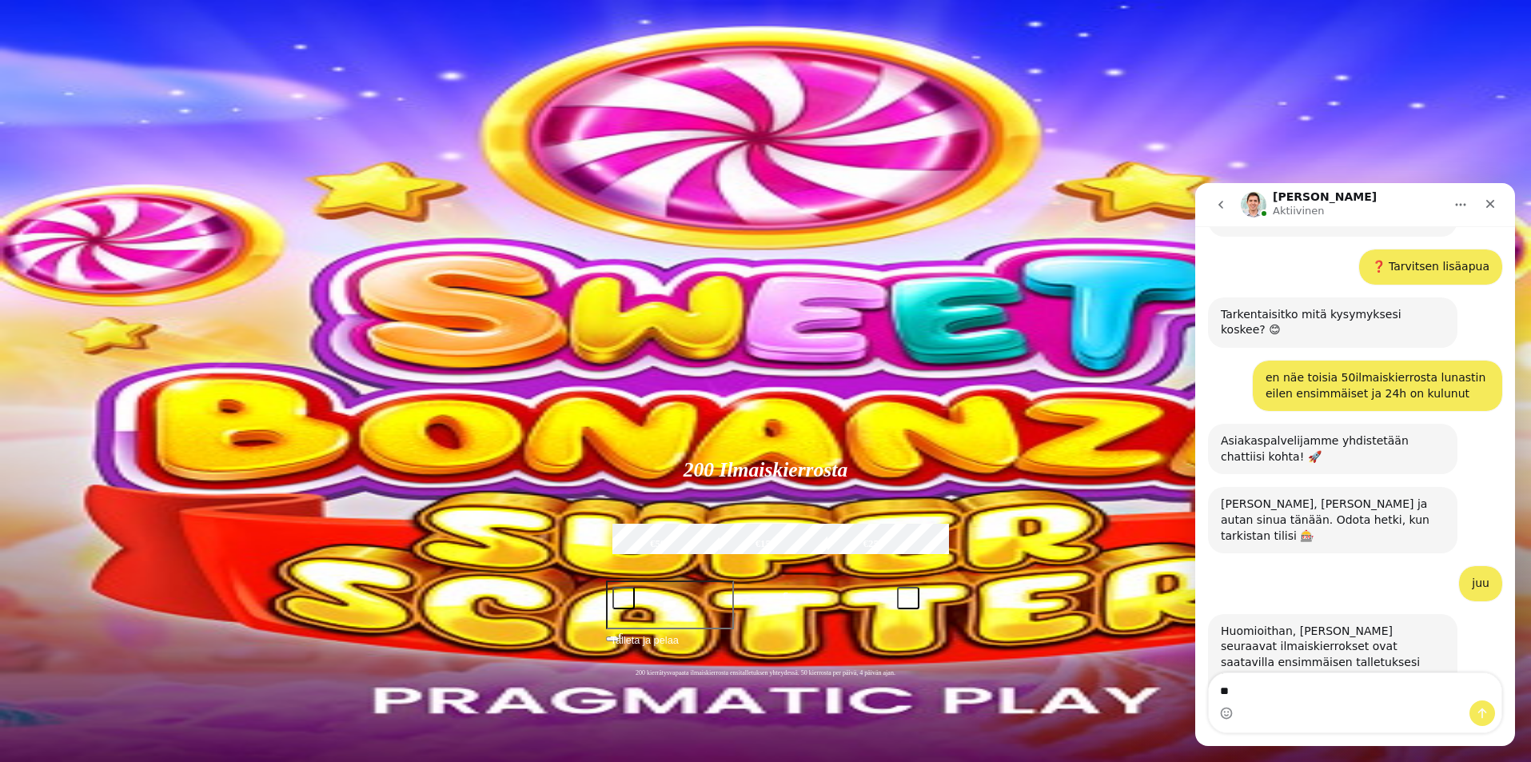
type textarea "*"
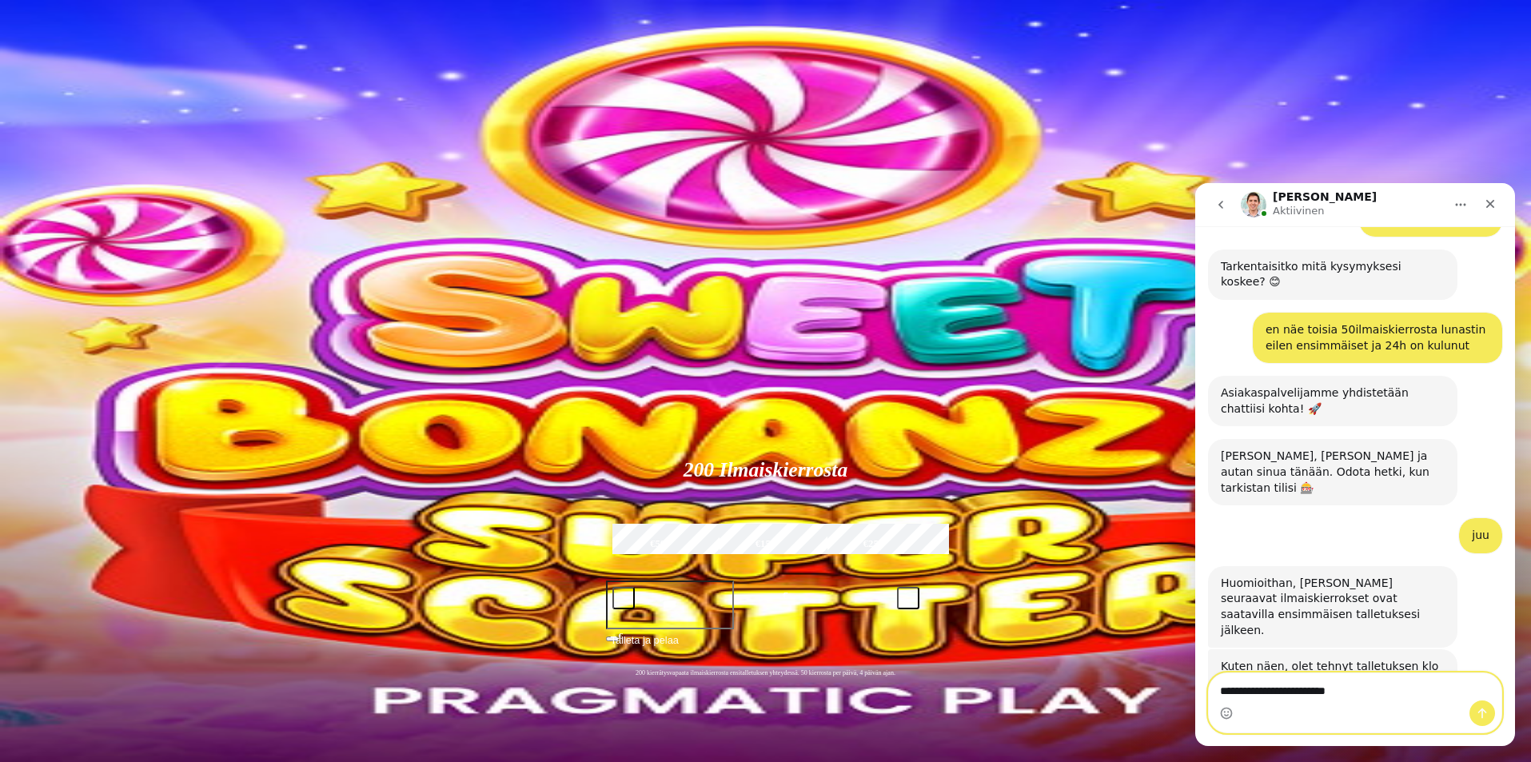
scroll to position [724, 0]
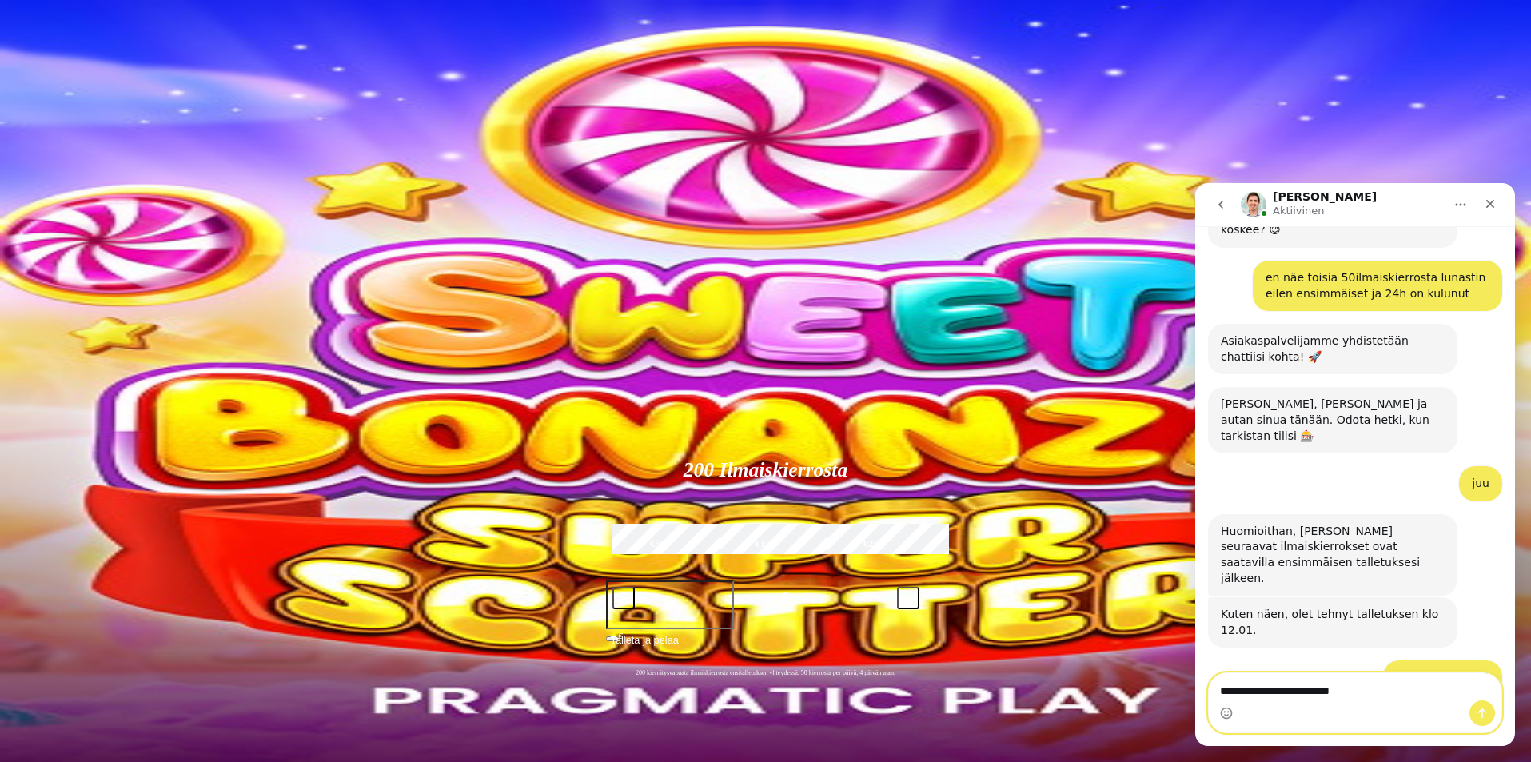
click at [1373, 696] on textarea "**********" at bounding box center [1355, 686] width 293 height 27
drag, startPoint x: 1373, startPoint y: 696, endPoint x: 1369, endPoint y: 688, distance: 8.9
click at [1372, 696] on textarea "**********" at bounding box center [1355, 686] width 293 height 27
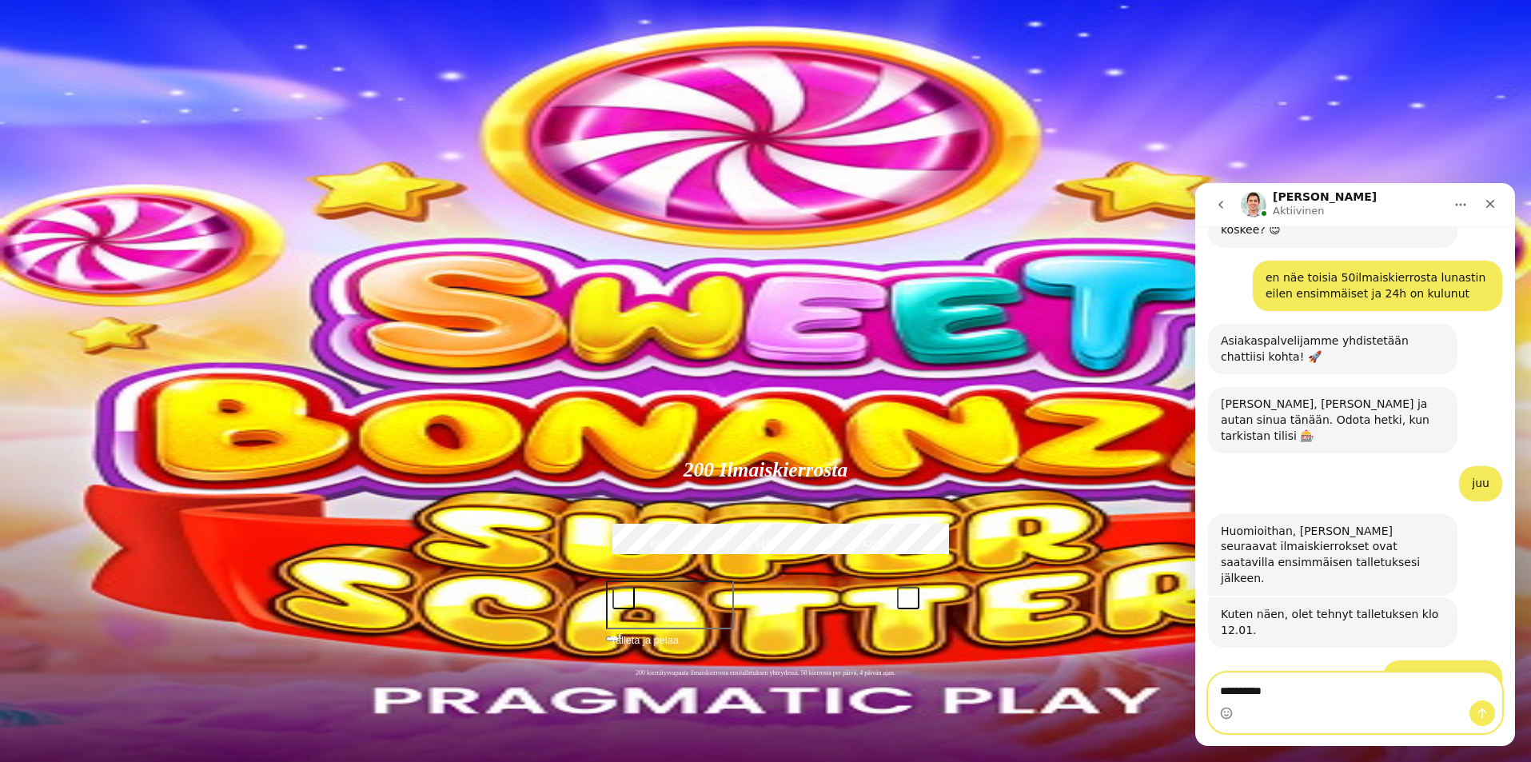
type textarea "**********"
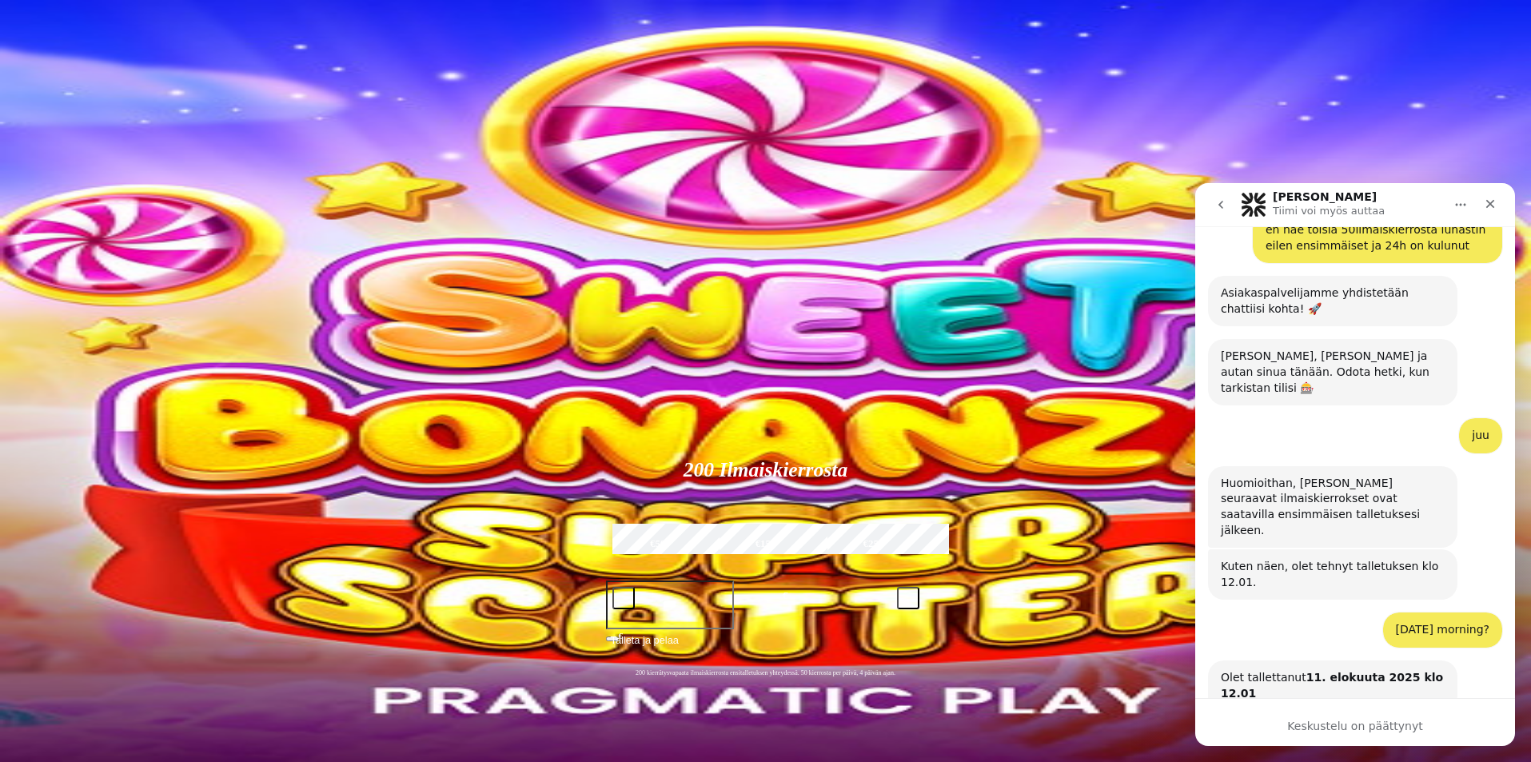
scroll to position [1100, 0]
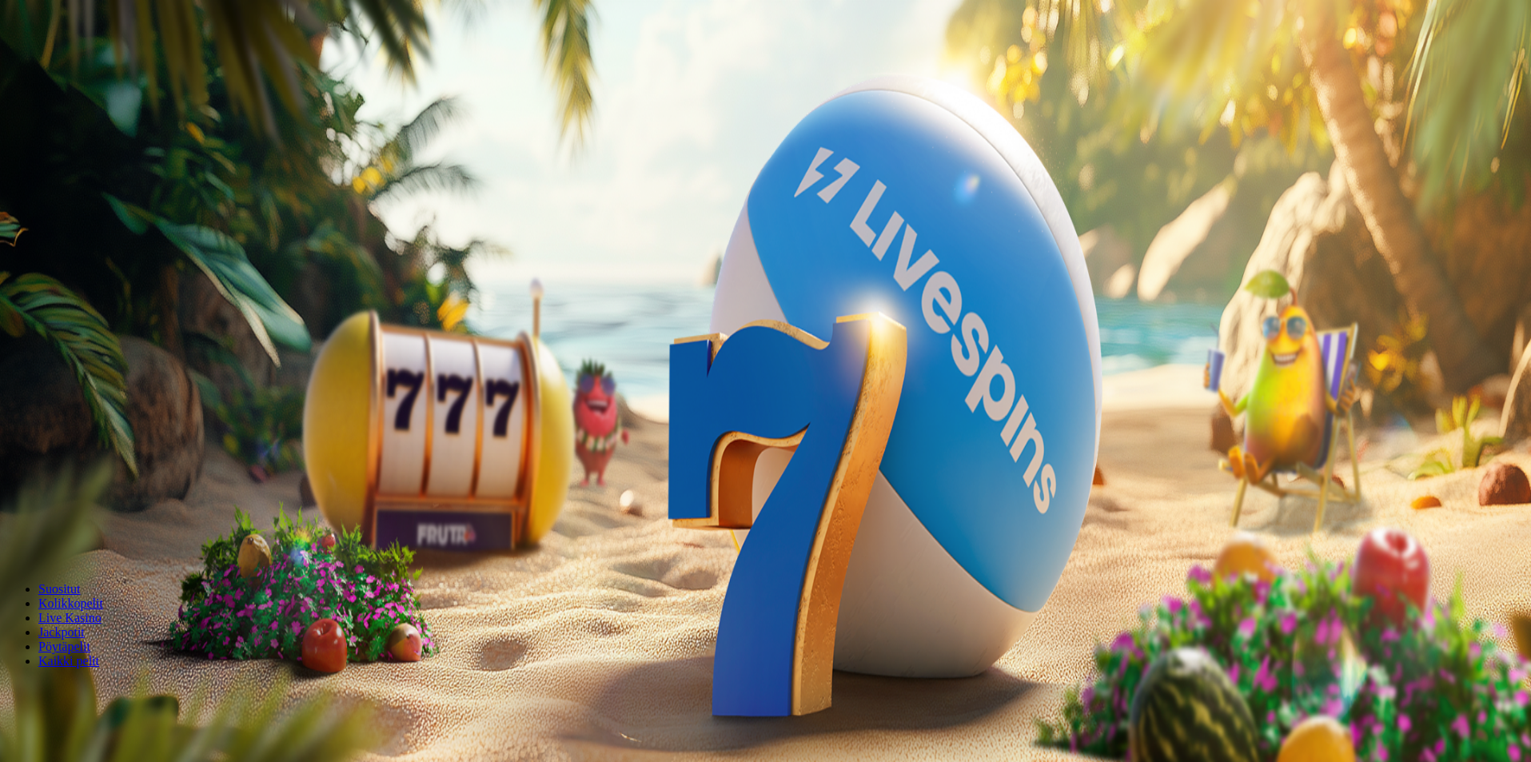
click at [76, 264] on span "Palkkiot" at bounding box center [64, 258] width 38 height 12
click at [42, 305] on span "menu icon" at bounding box center [42, 305] width 0 height 0
click at [74, 692] on span "Kirjaudu ulos" at bounding box center [44, 698] width 62 height 12
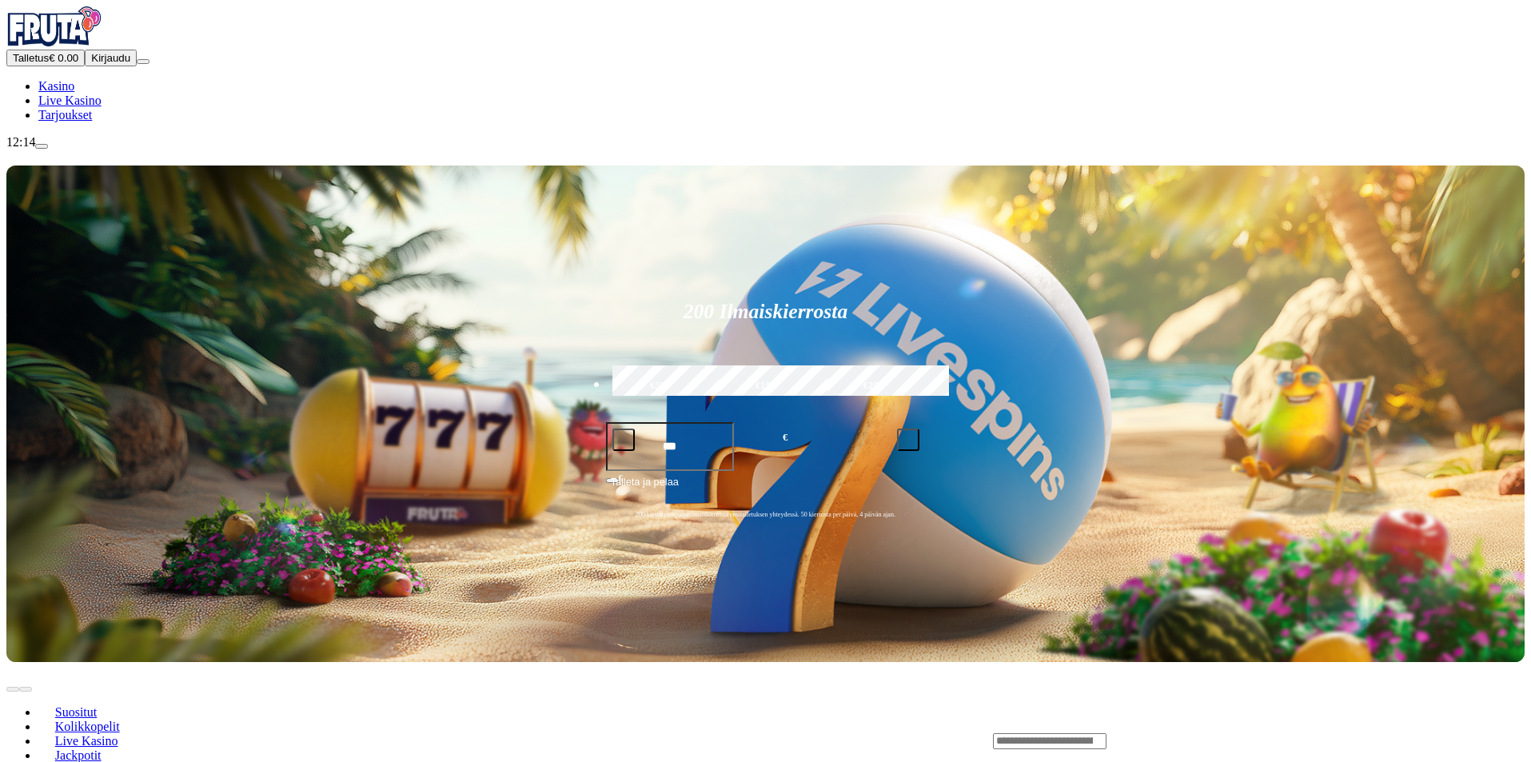
click at [105, 64] on span "Kirjaudu" at bounding box center [110, 58] width 39 height 12
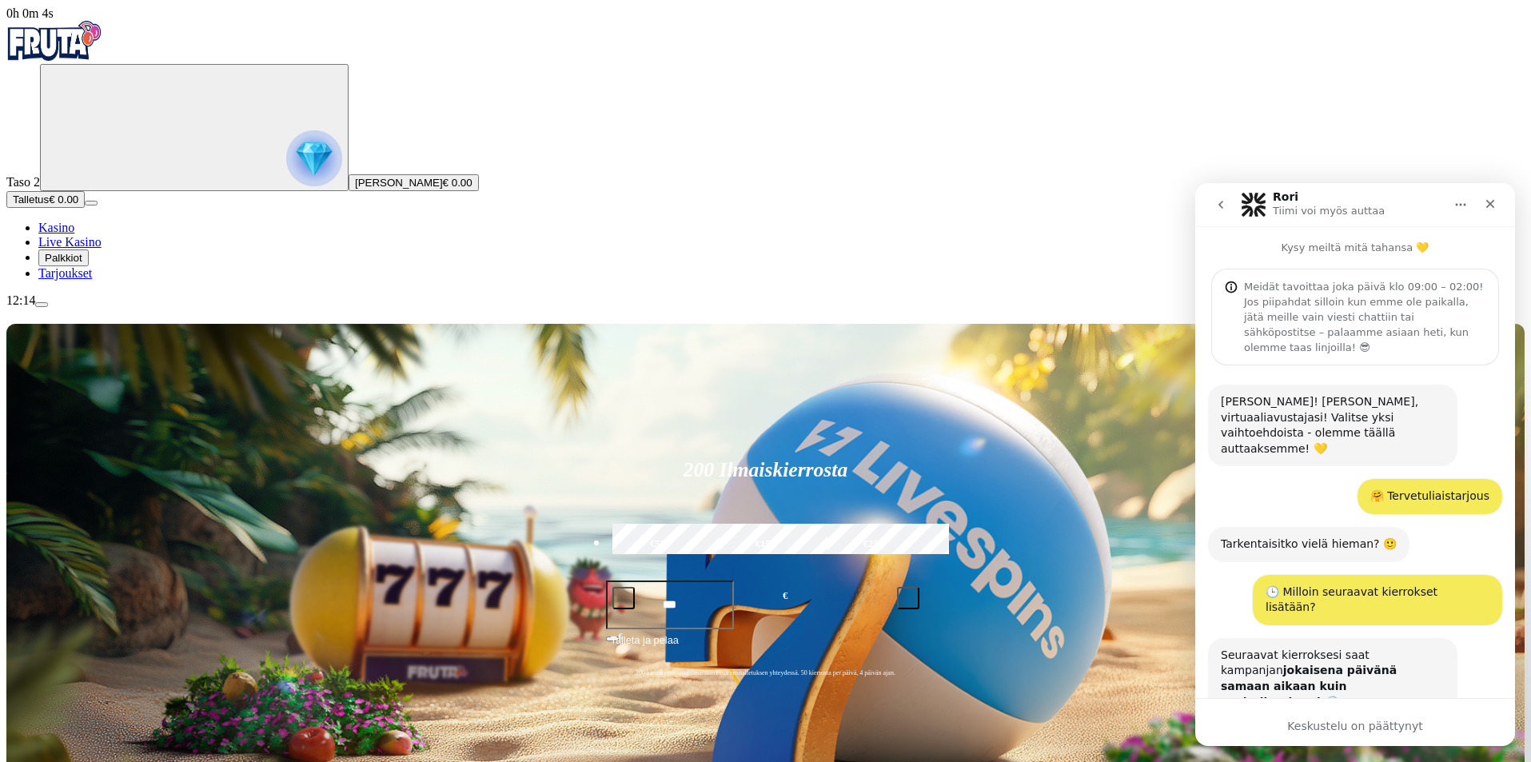
scroll to position [1100, 0]
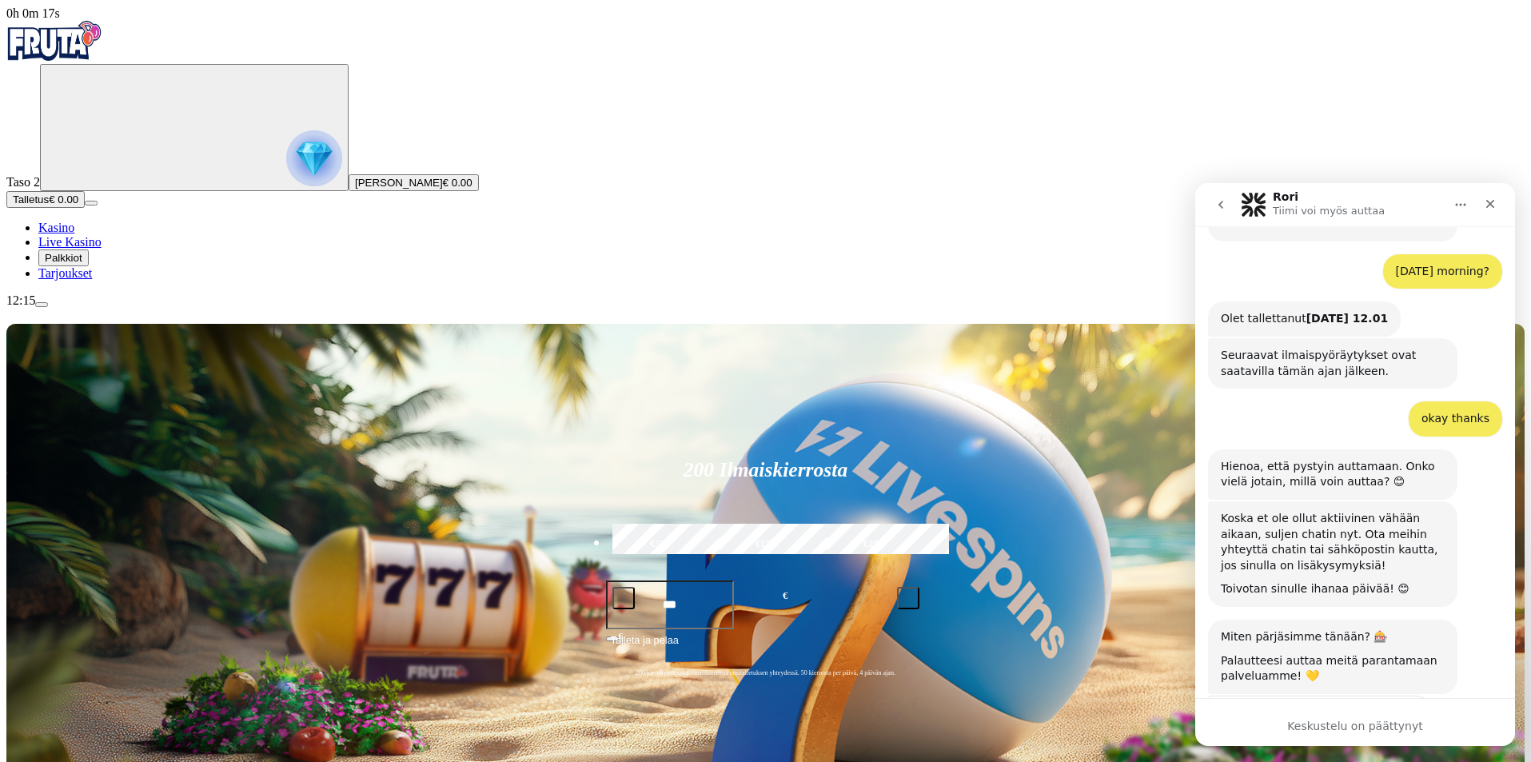
click at [82, 264] on span "Palkkiot" at bounding box center [64, 258] width 38 height 12
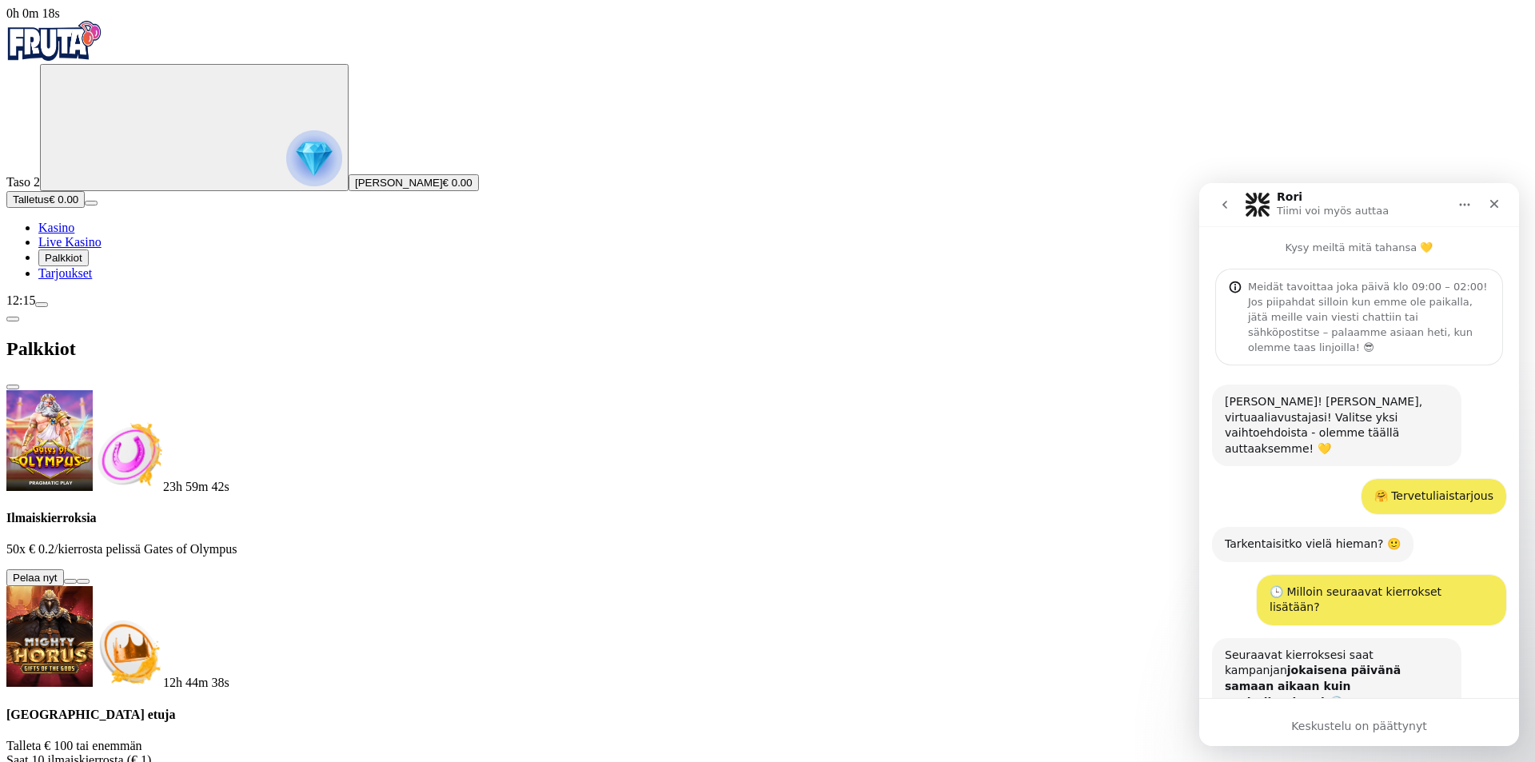
scroll to position [1100, 0]
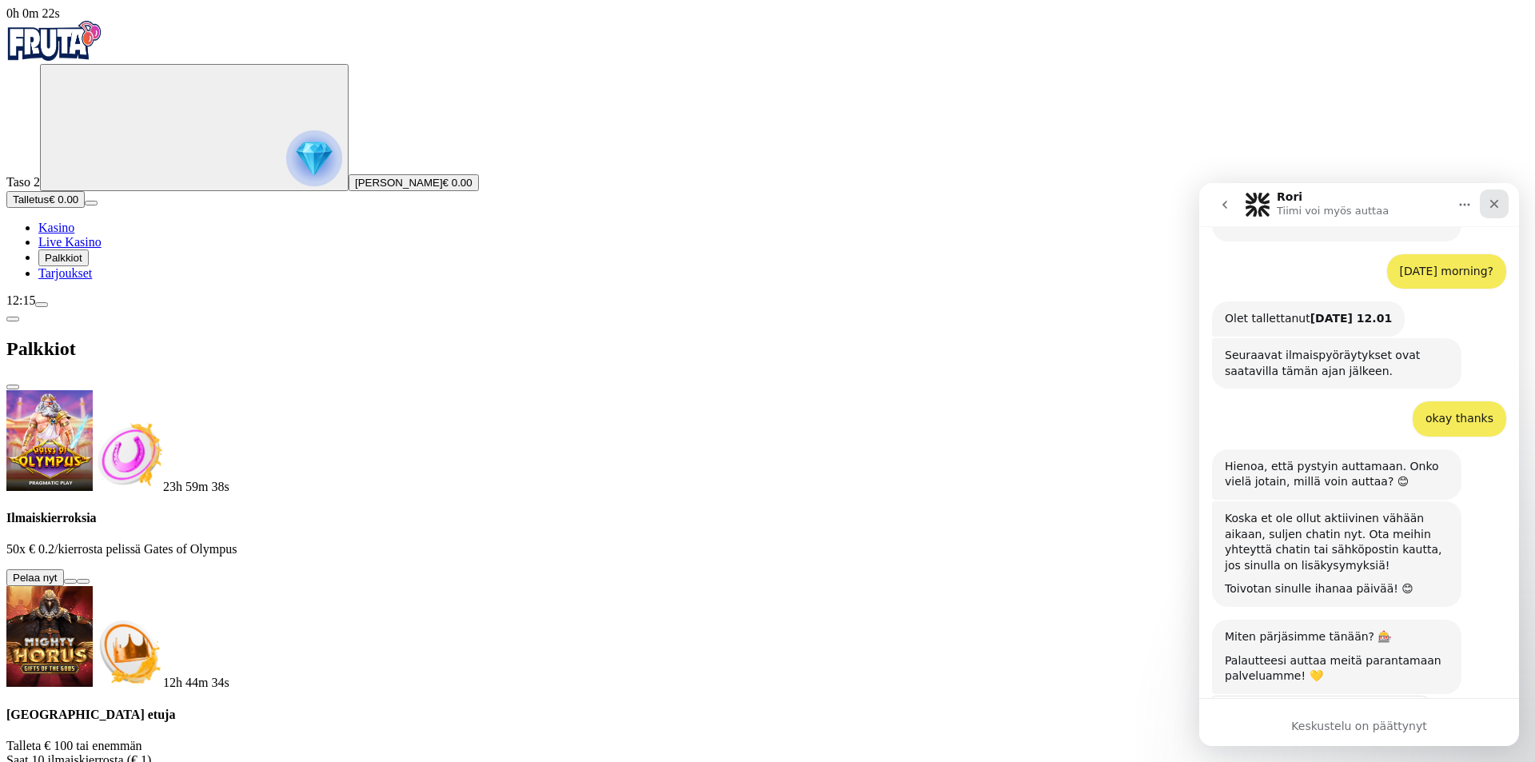
click at [1500, 201] on icon "Sulje" at bounding box center [1494, 204] width 13 height 13
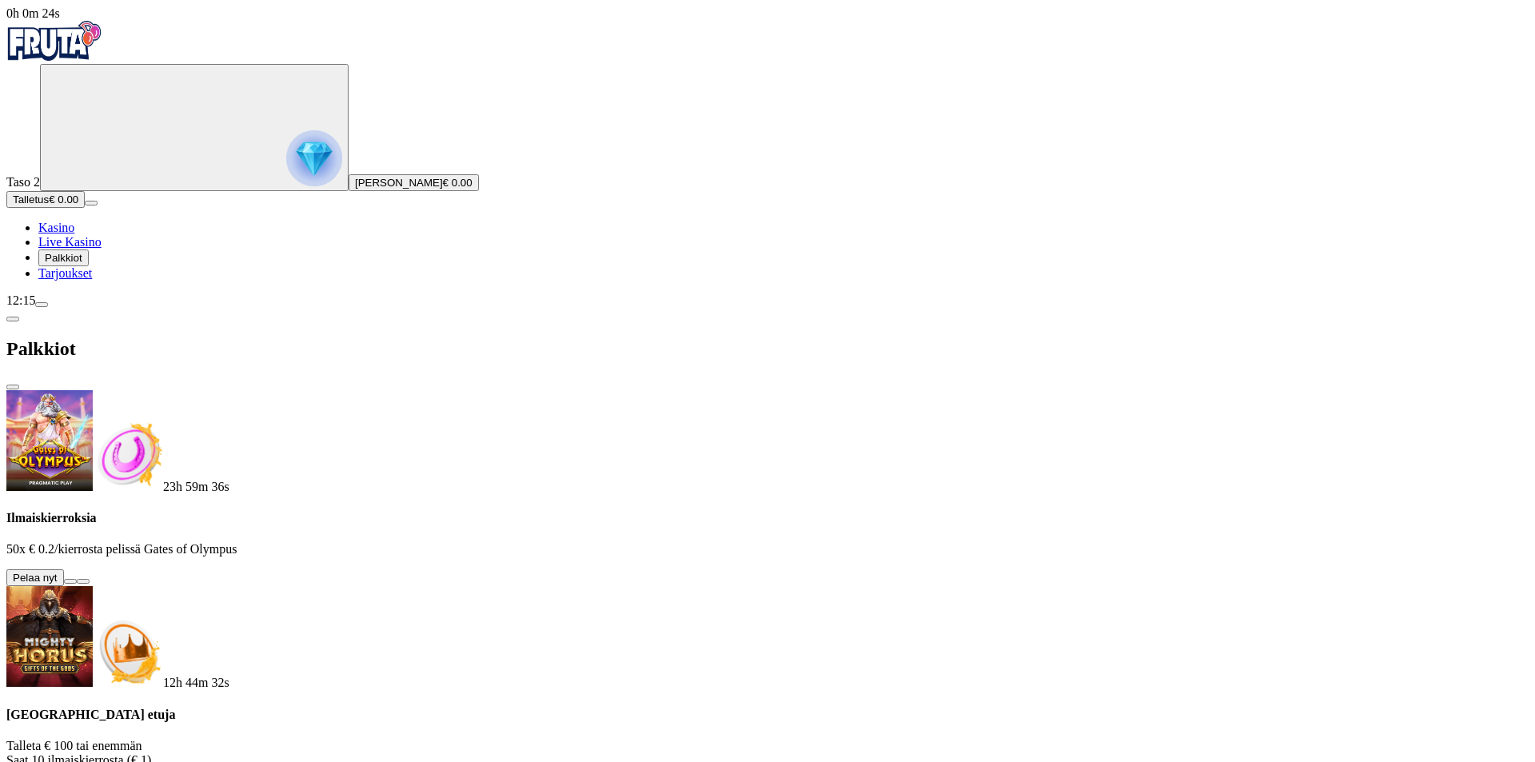
click at [77, 579] on button at bounding box center [70, 581] width 13 height 5
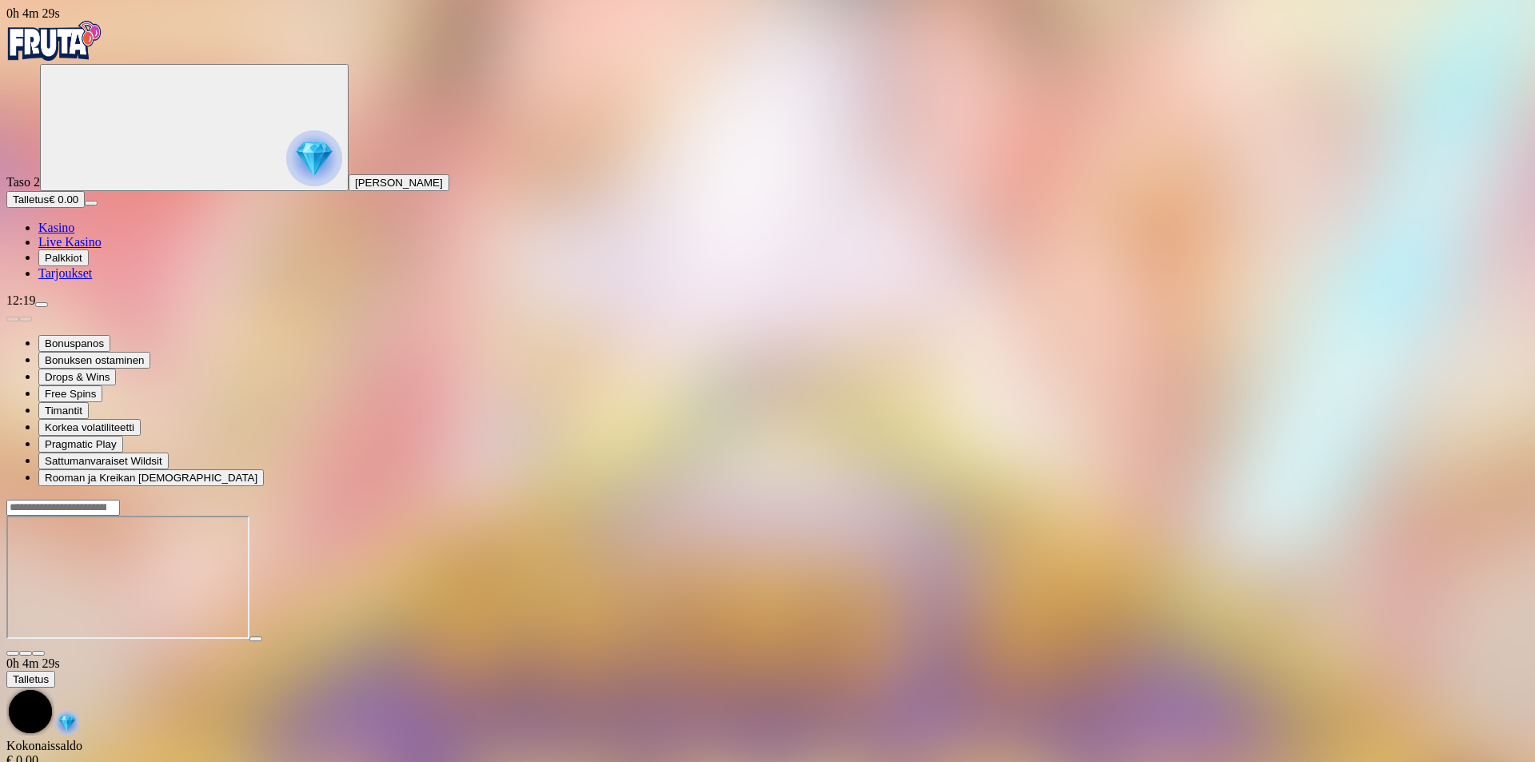
click at [74, 234] on span "Kasino" at bounding box center [56, 228] width 36 height 14
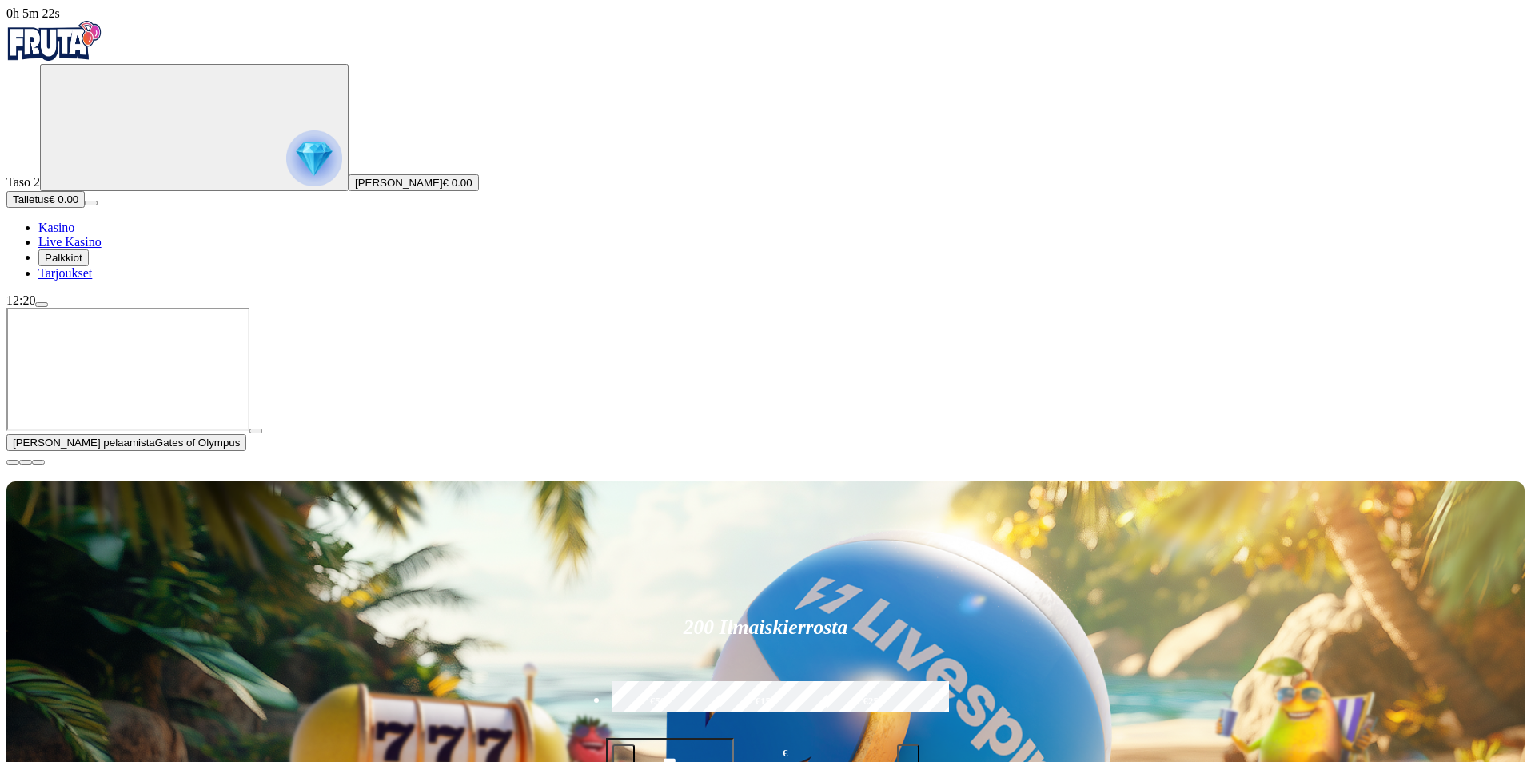
click at [82, 264] on span "Palkkiot" at bounding box center [64, 258] width 38 height 12
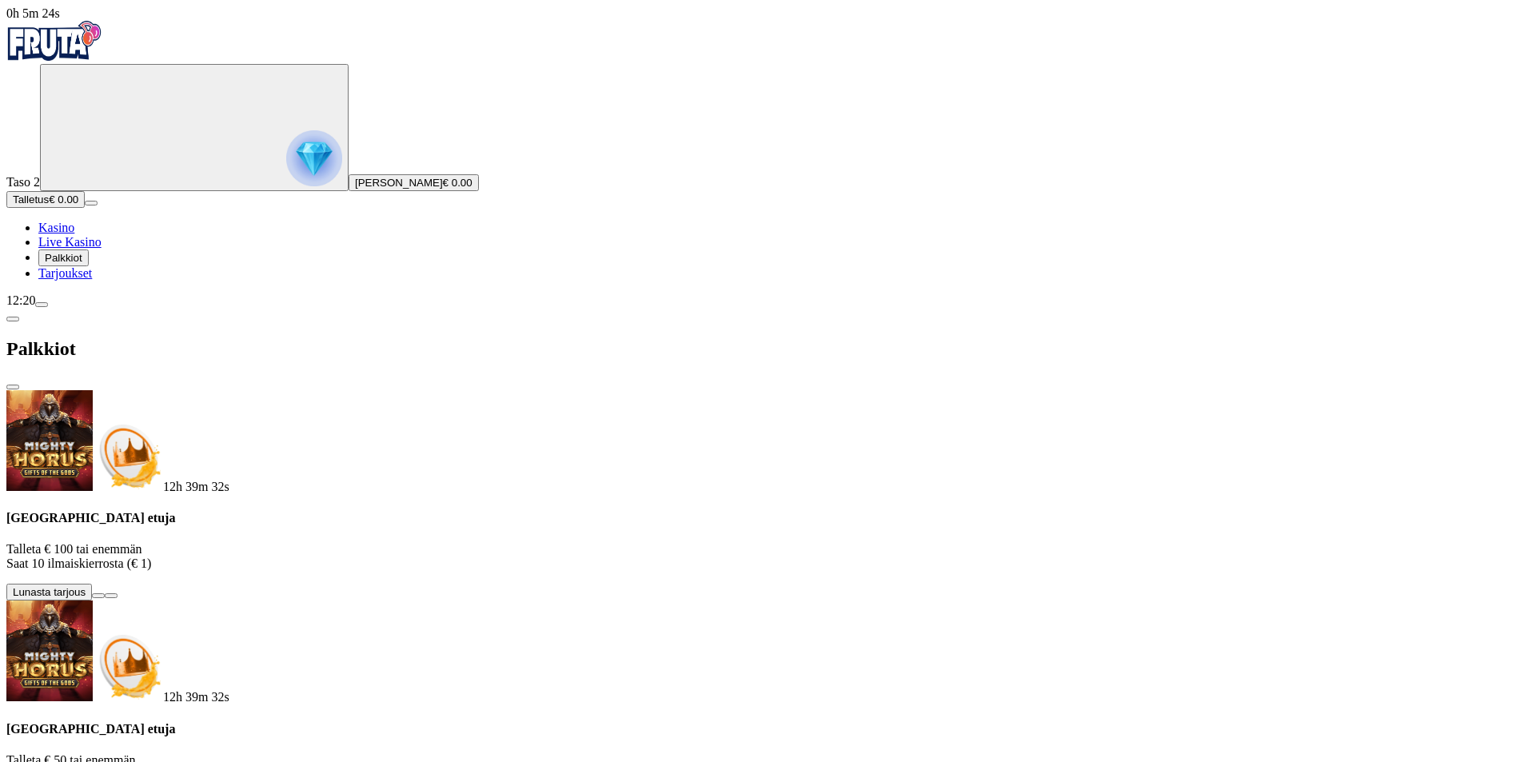
click at [74, 234] on span "Kasino" at bounding box center [56, 228] width 36 height 14
click at [42, 305] on span "menu icon" at bounding box center [42, 305] width 0 height 0
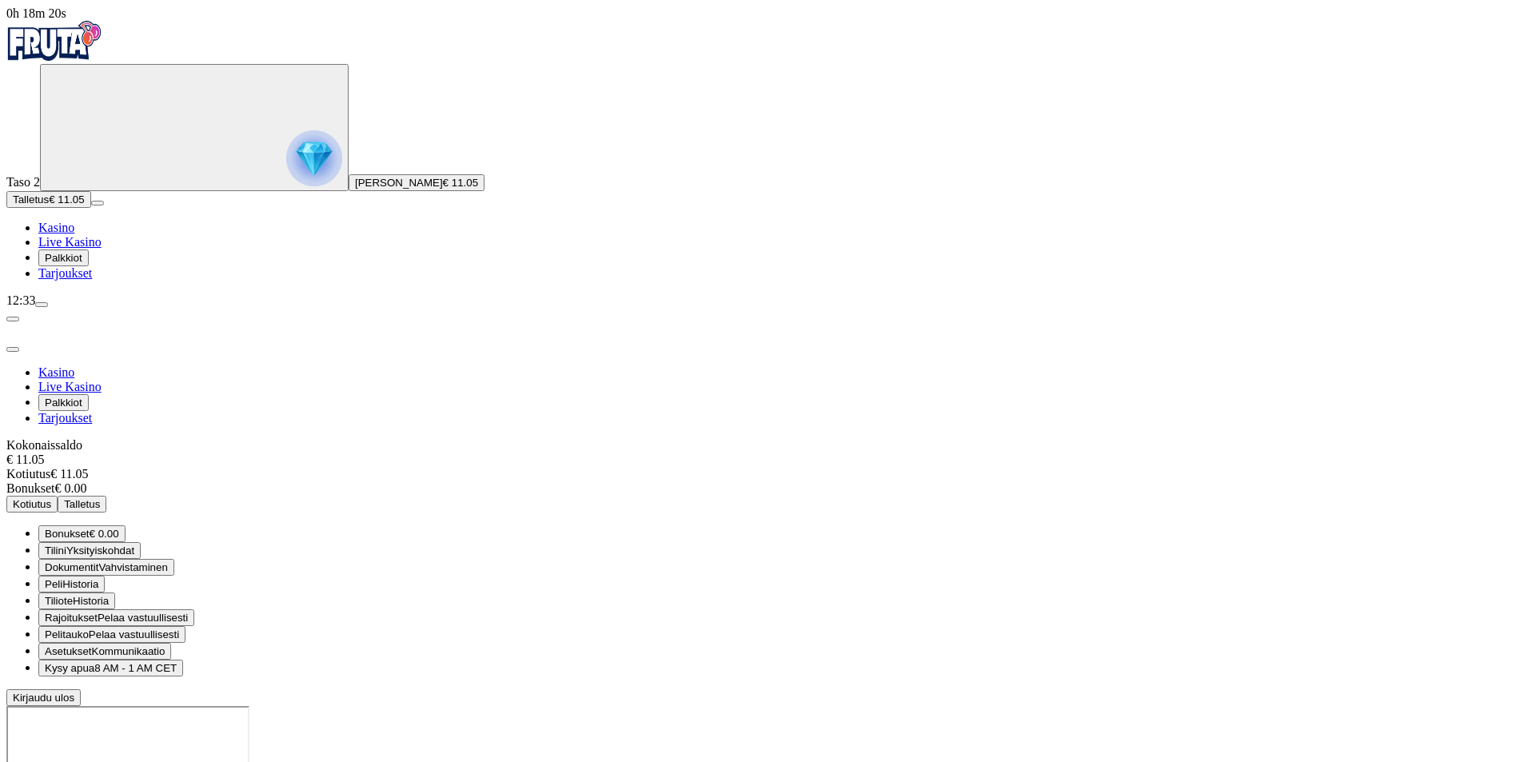
click at [862, 706] on div at bounding box center [767, 706] width 1523 height 0
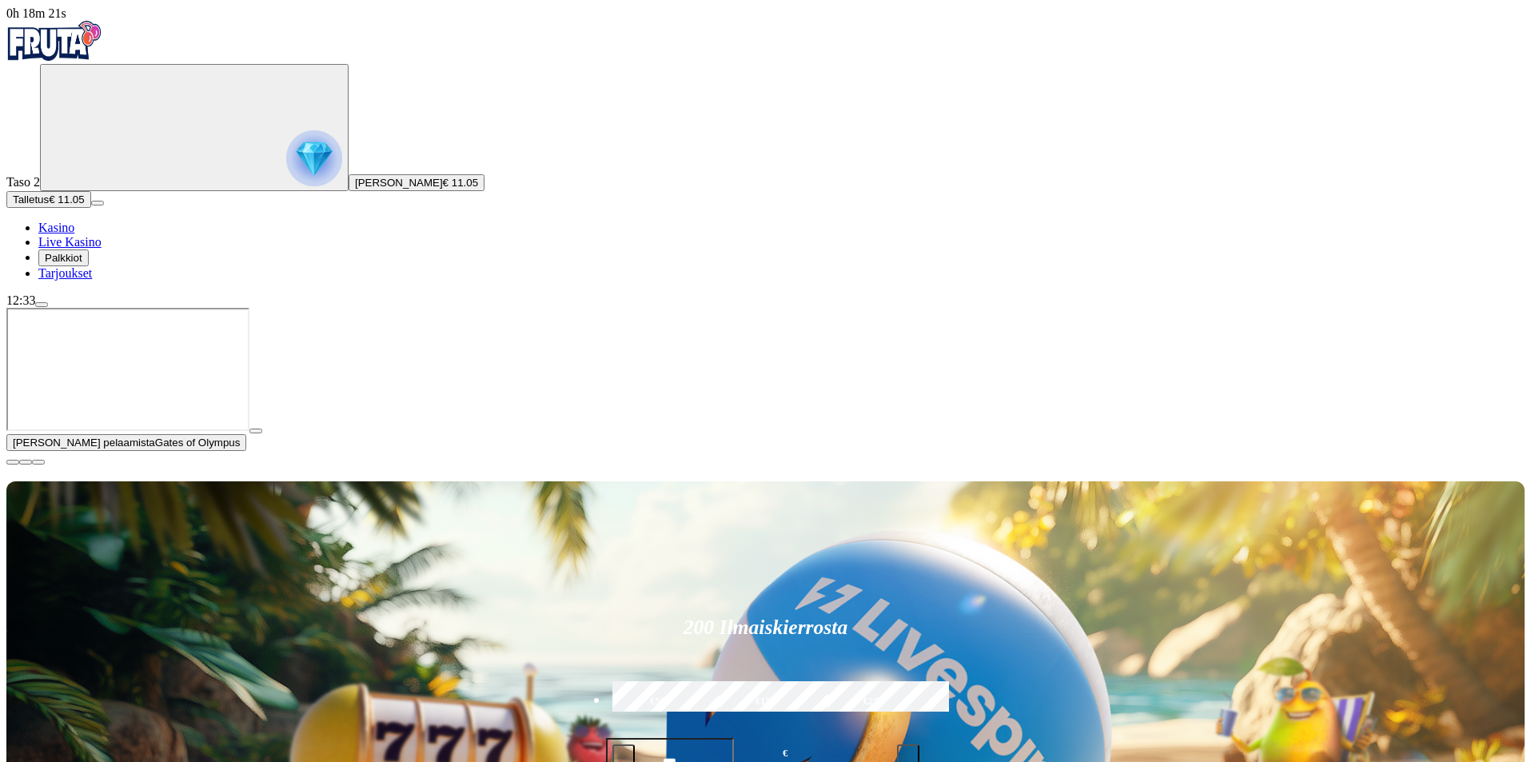
scroll to position [400, 0]
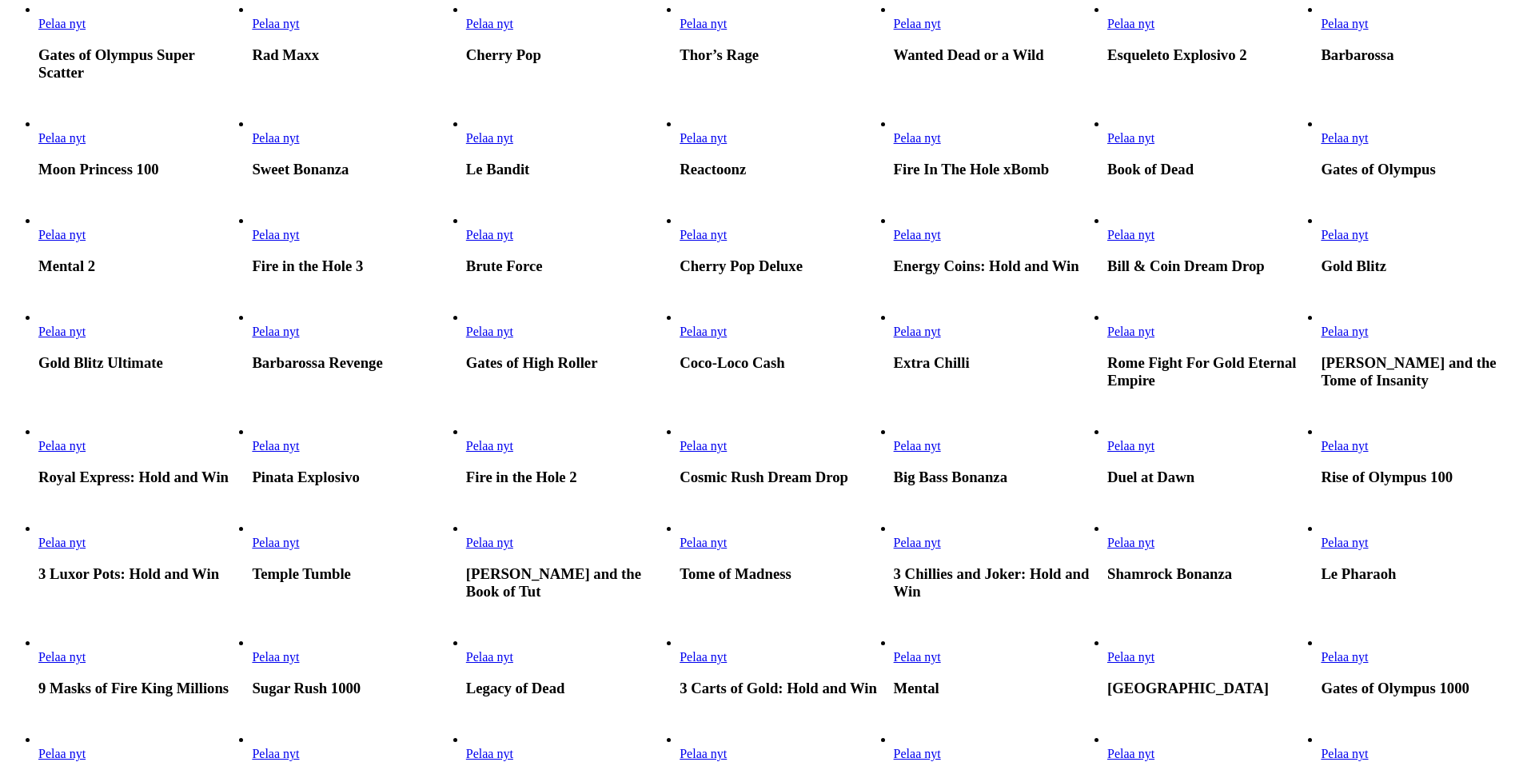
scroll to position [640, 0]
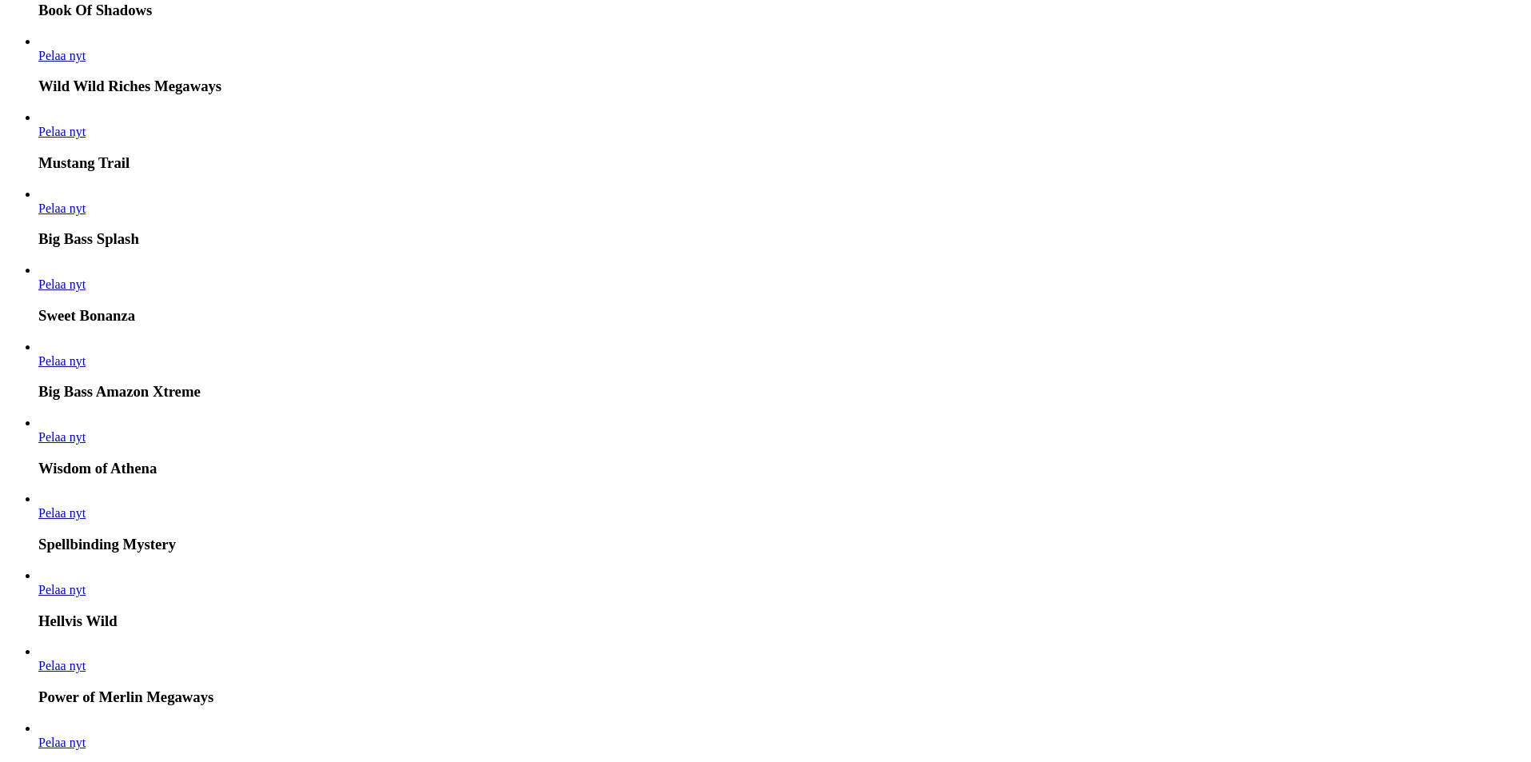
scroll to position [4744, 0]
type input "****"
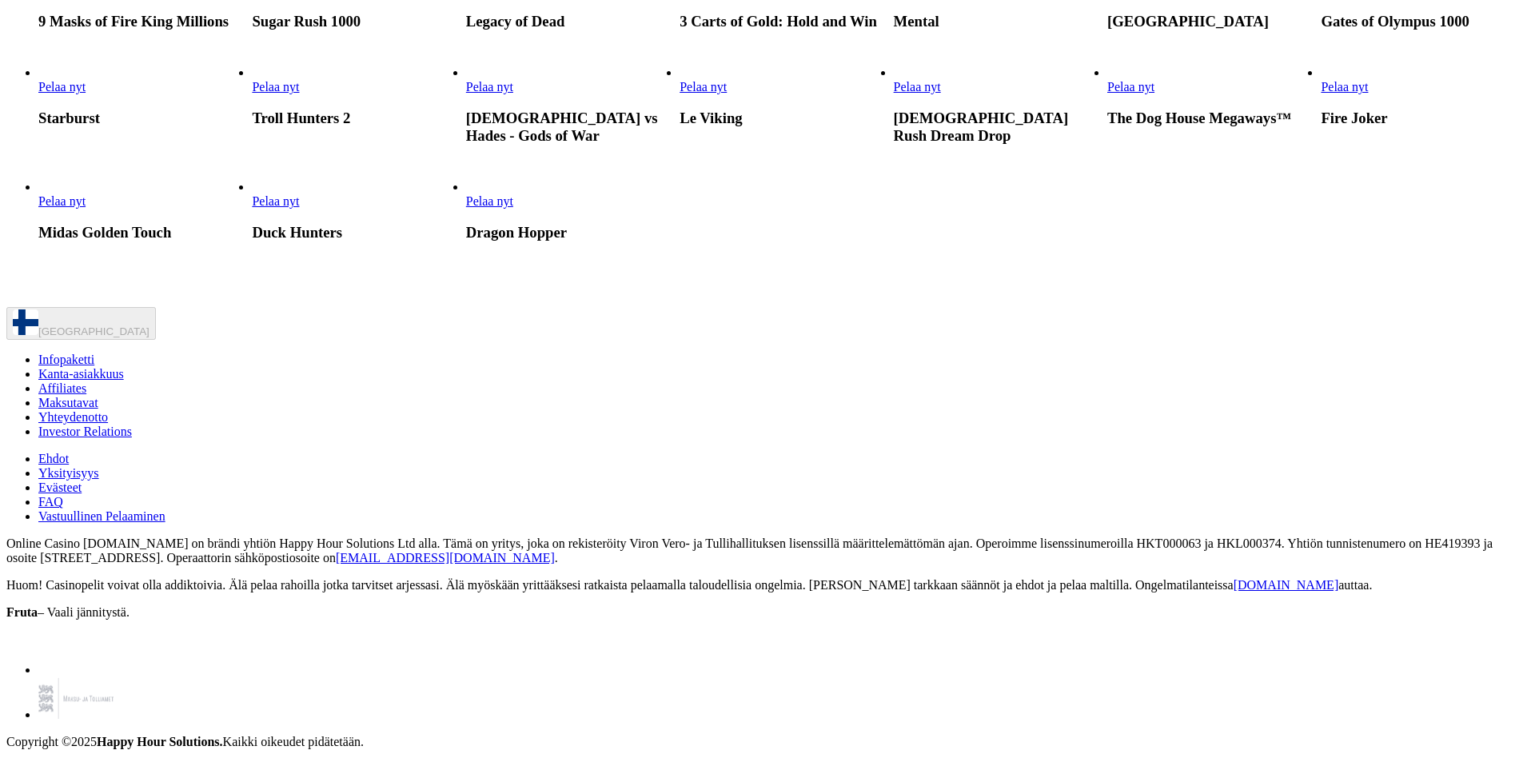
scroll to position [1279, 0]
drag, startPoint x: 198, startPoint y: 259, endPoint x: 74, endPoint y: 537, distance: 304.2
click at [941, 94] on span "Pelaa nyt" at bounding box center [917, 87] width 47 height 14
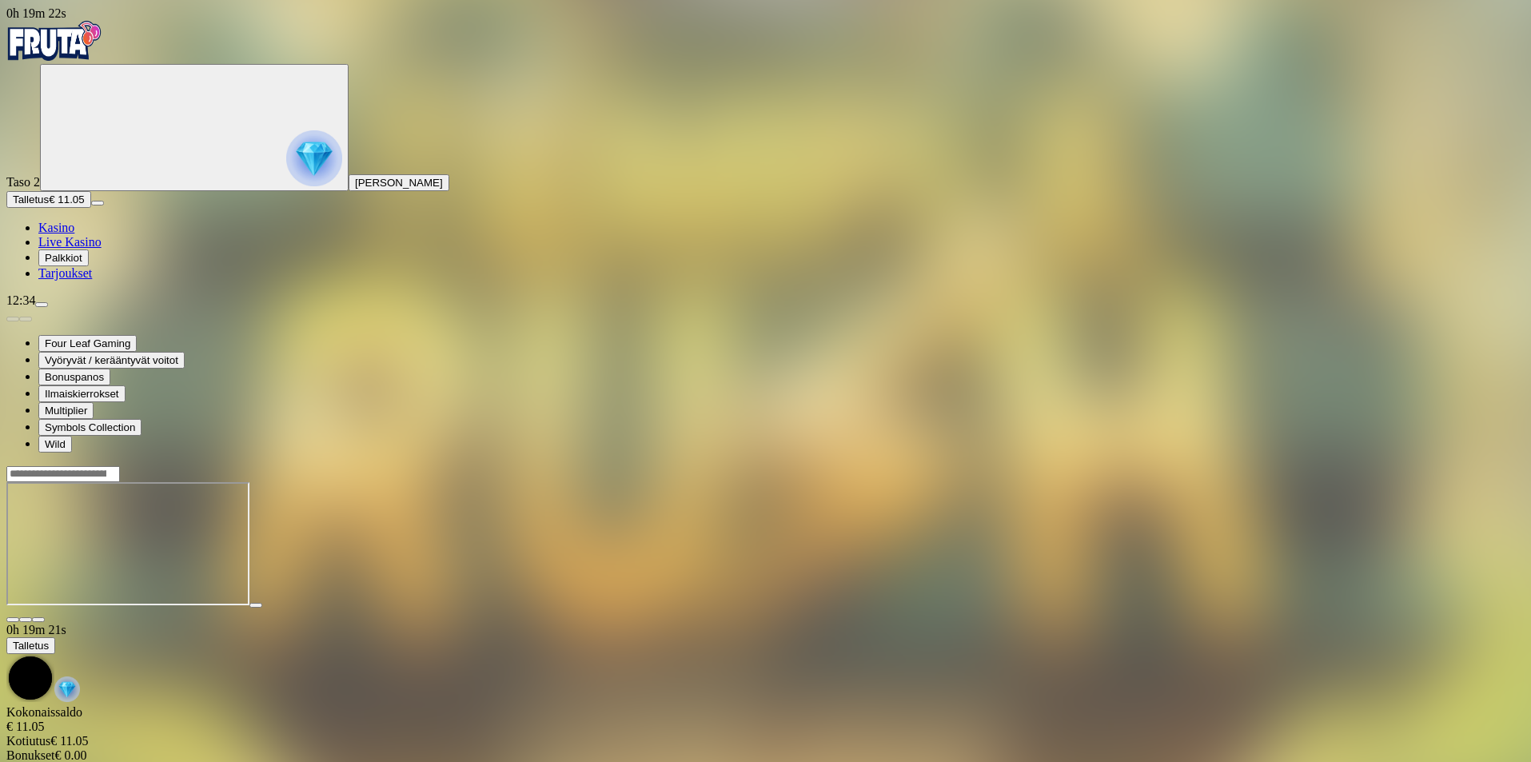
click at [74, 234] on span "Kasino" at bounding box center [56, 228] width 36 height 14
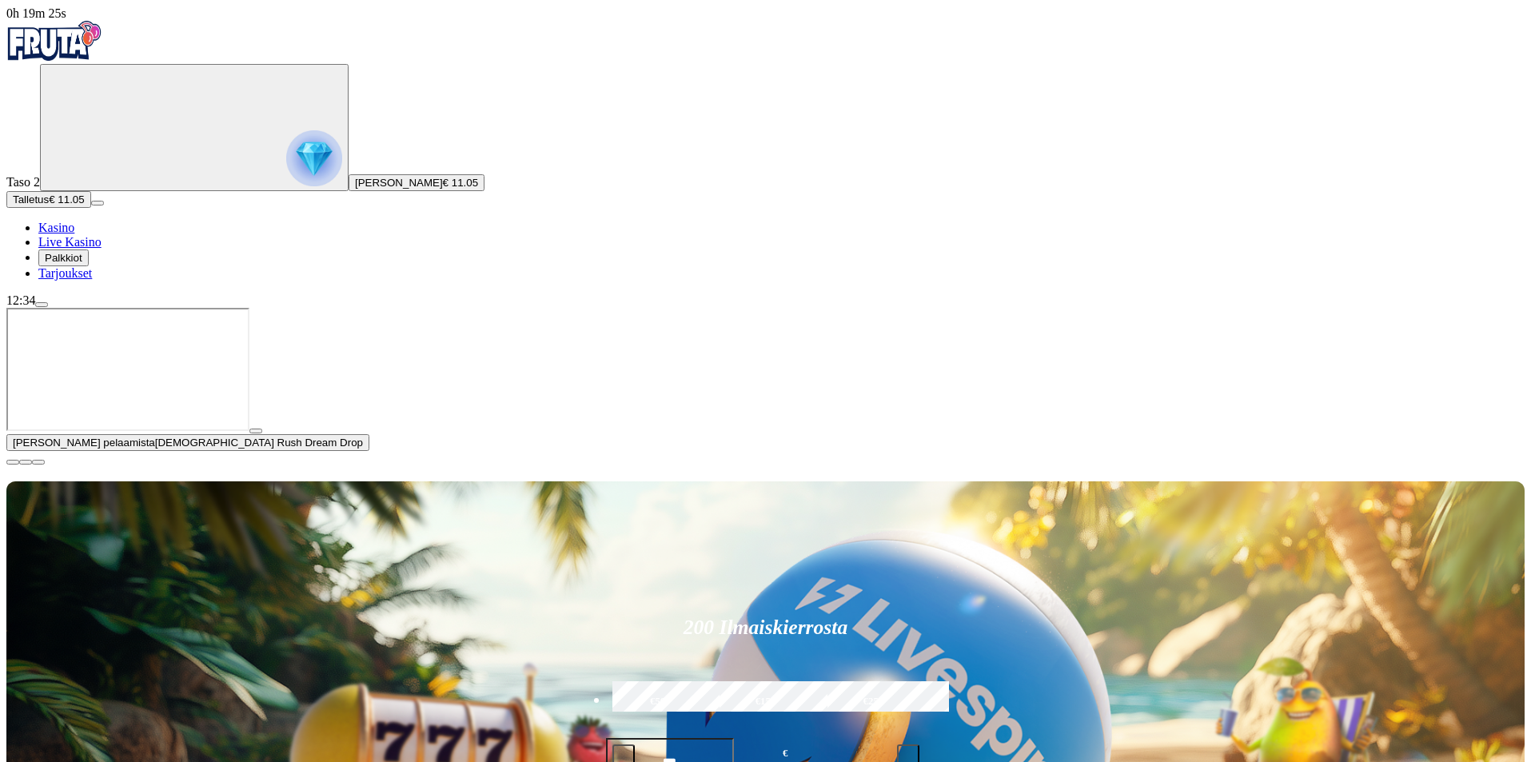
click at [13, 462] on span "close icon" at bounding box center [13, 462] width 0 height 0
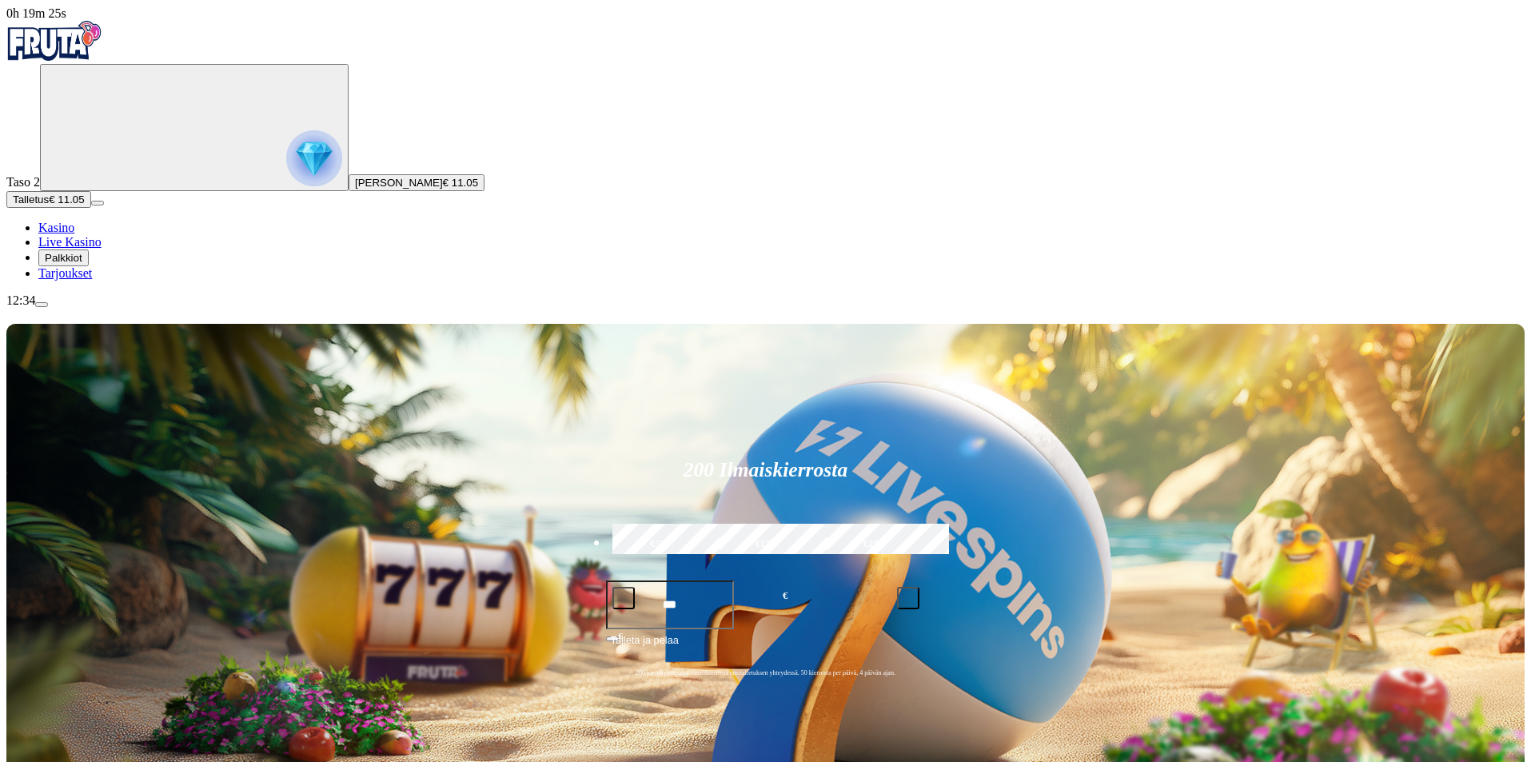
type input "*****"
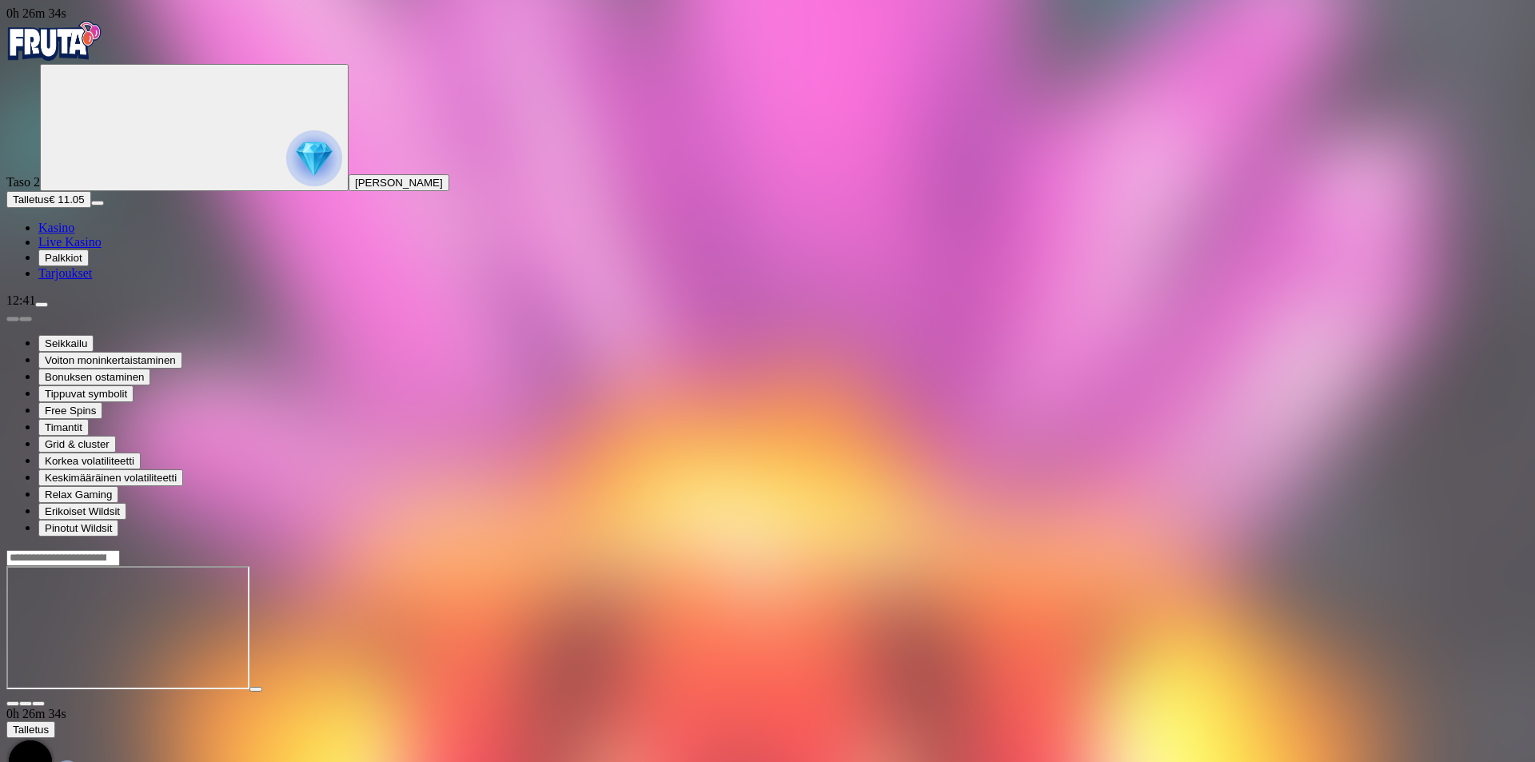
click at [74, 234] on span "Kasino" at bounding box center [56, 228] width 36 height 14
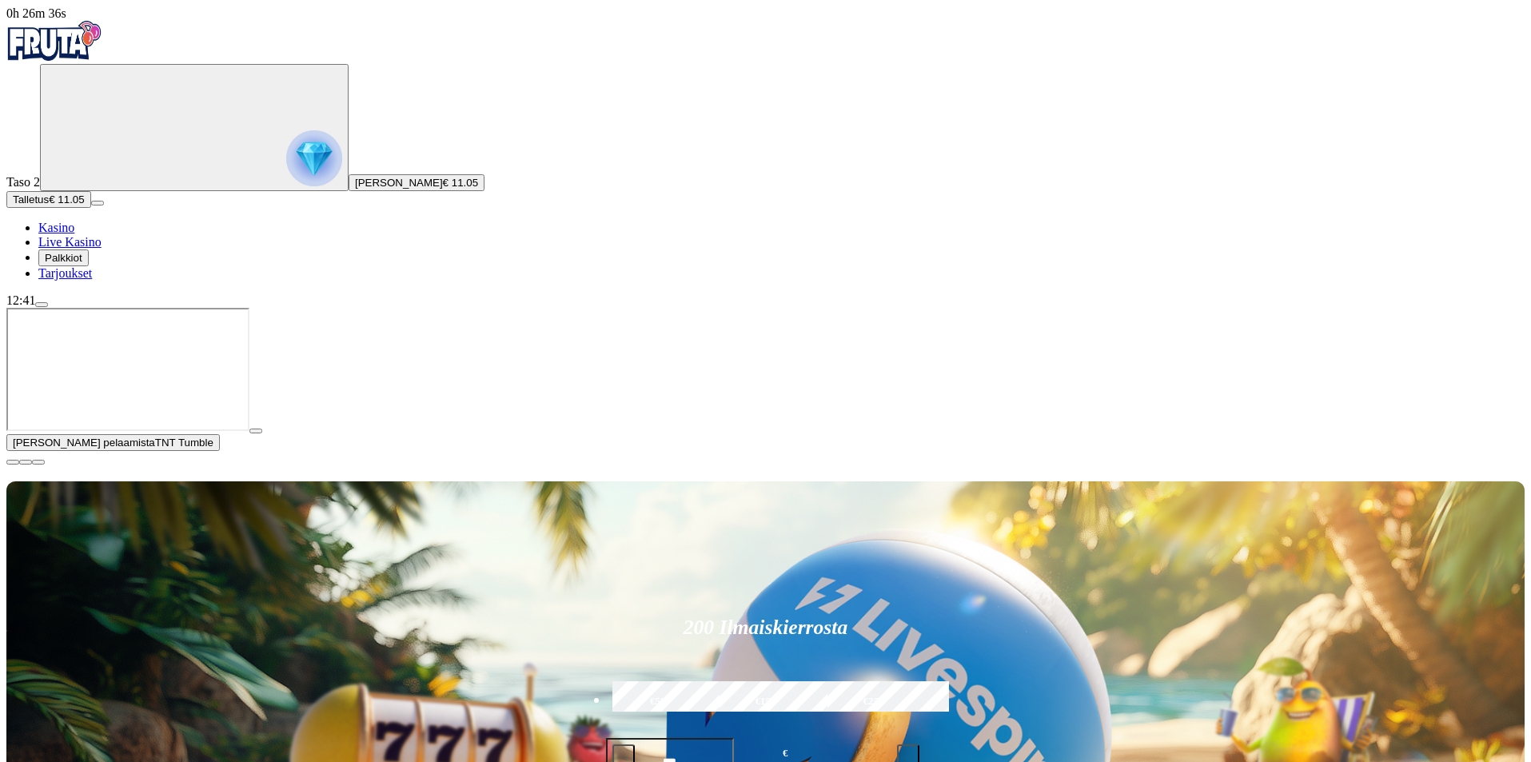
click at [13, 462] on span "close icon" at bounding box center [13, 462] width 0 height 0
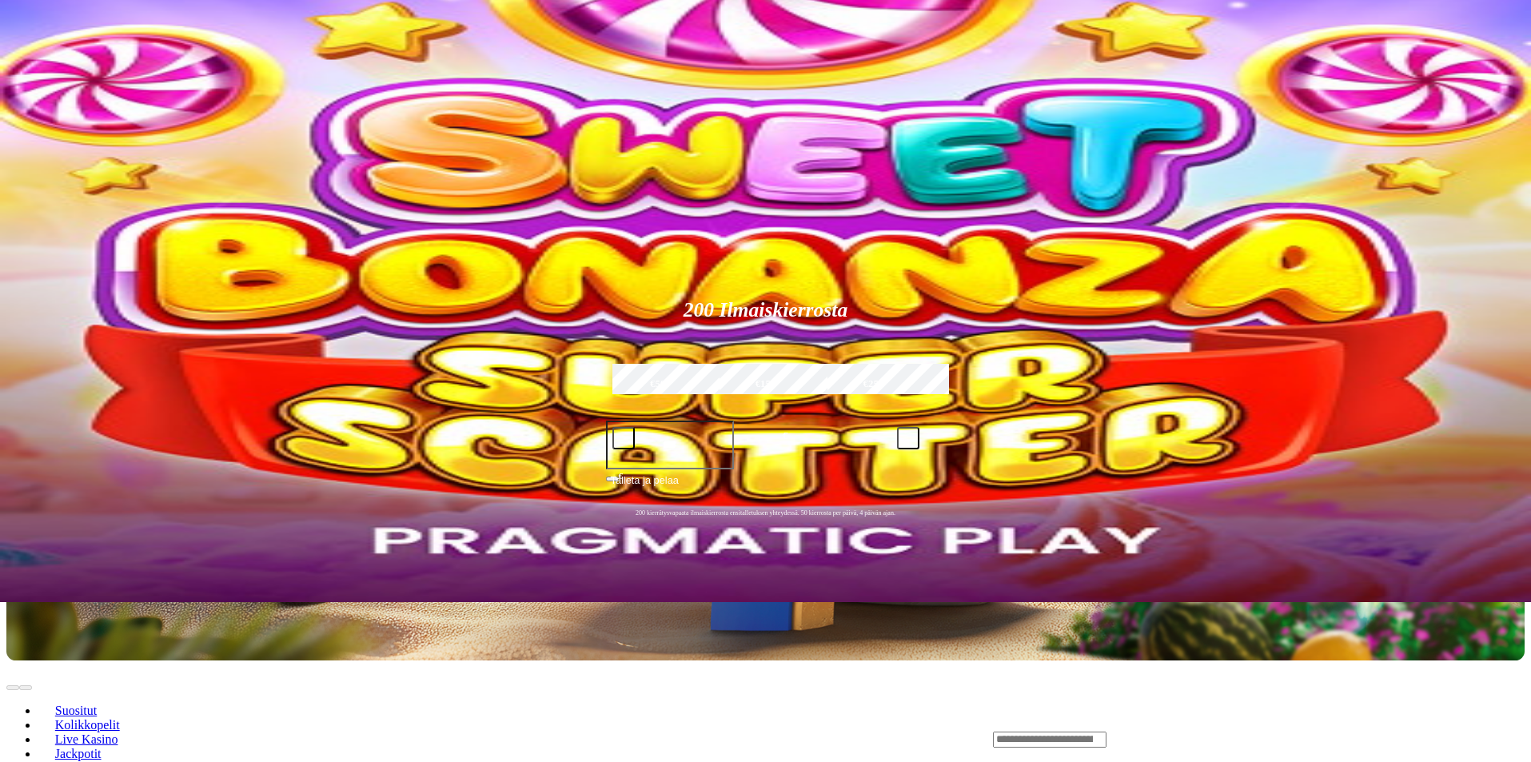
scroll to position [80, 0]
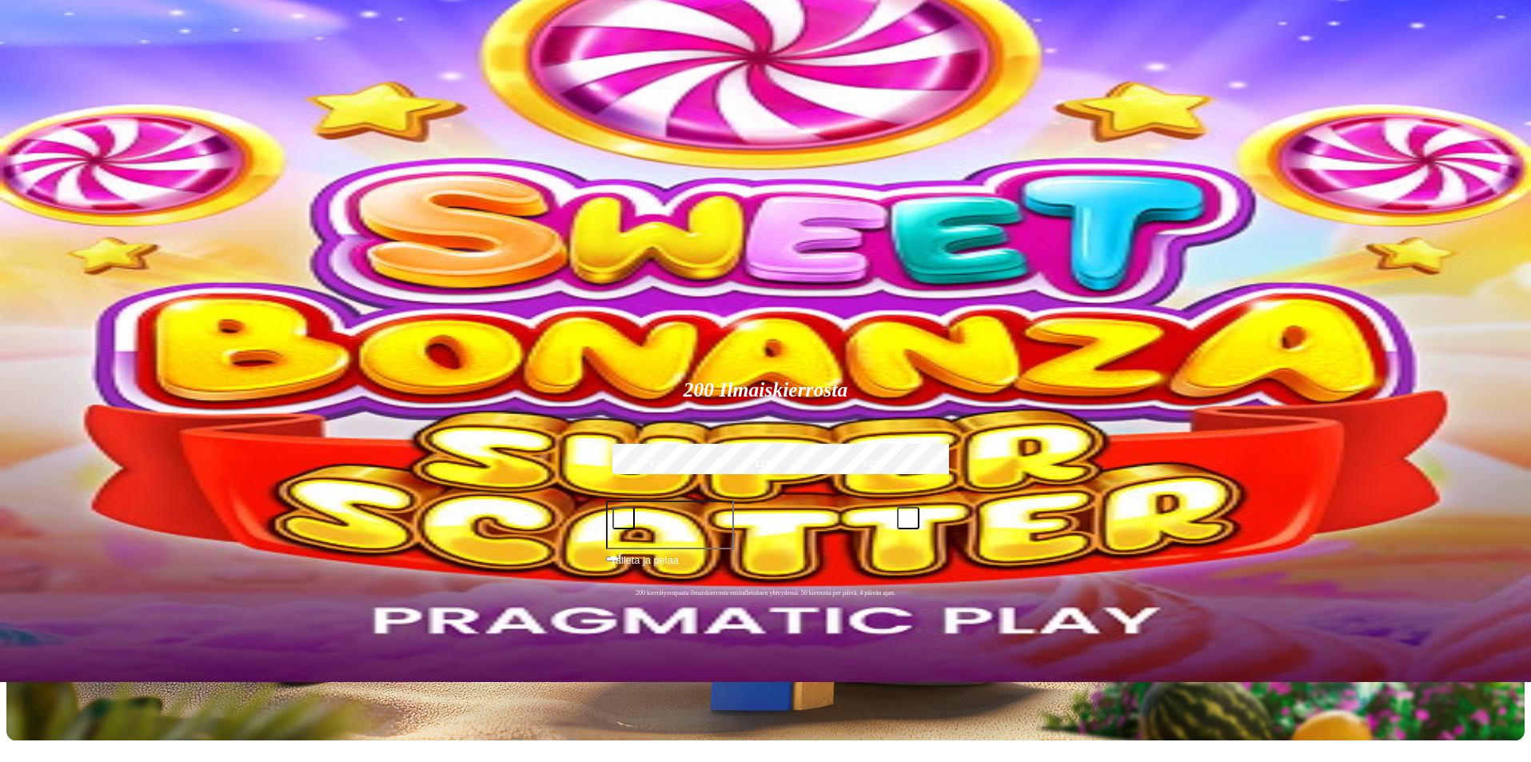
type input "******"
